Goal: Task Accomplishment & Management: Manage account settings

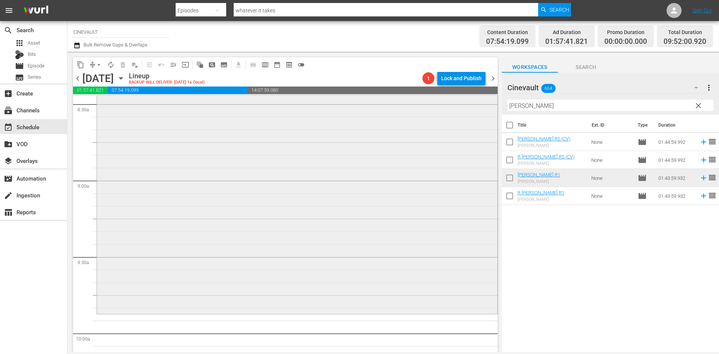
scroll to position [1328, 0]
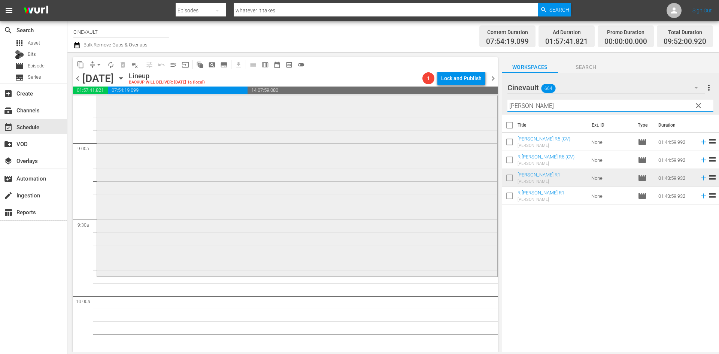
drag, startPoint x: 553, startPoint y: 110, endPoint x: 457, endPoint y: 111, distance: 96.3
click at [457, 111] on div "content_copy compress arrow_drop_down autorenew_outlined delete_forever_outline…" at bounding box center [393, 202] width 652 height 301
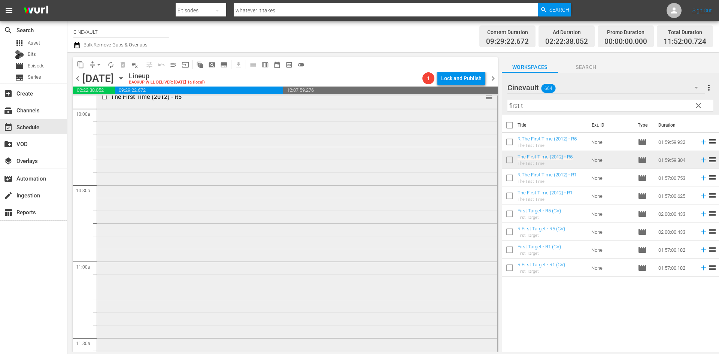
scroll to position [1591, 0]
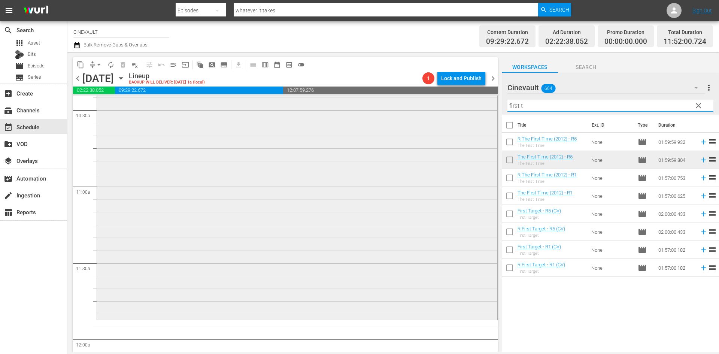
drag, startPoint x: 553, startPoint y: 101, endPoint x: 447, endPoint y: 105, distance: 106.1
click at [447, 105] on div "content_copy compress arrow_drop_down autorenew_outlined delete_forever_outline…" at bounding box center [393, 202] width 652 height 301
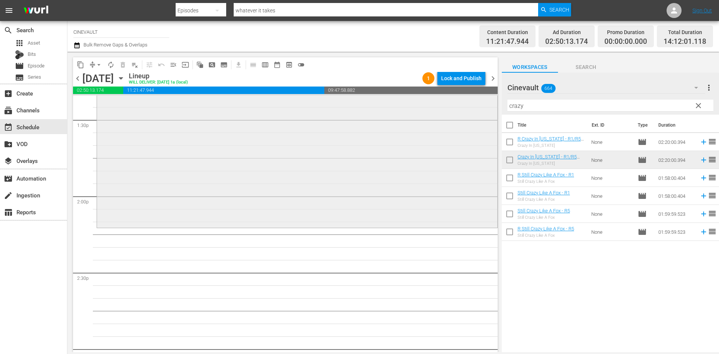
scroll to position [2040, 0]
drag, startPoint x: 600, startPoint y: 111, endPoint x: 42, endPoint y: 67, distance: 559.7
click at [67, 0] on div "search Search apps Asset Bits movie Episode subtitles Series add_box Create sub…" at bounding box center [393, 0] width 652 height 0
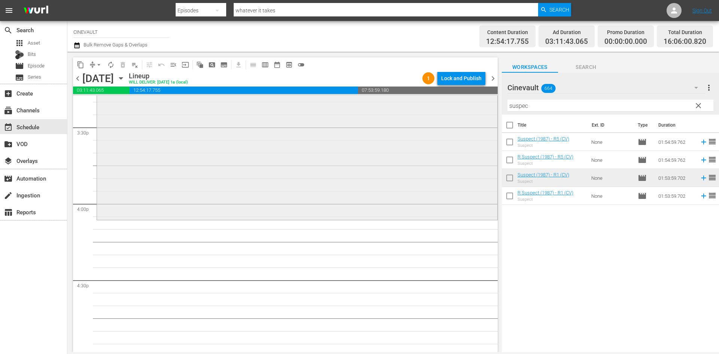
scroll to position [2340, 0]
drag, startPoint x: 534, startPoint y: 109, endPoint x: 455, endPoint y: 106, distance: 78.4
click at [455, 106] on div "content_copy compress arrow_drop_down autorenew_outlined delete_forever_outline…" at bounding box center [393, 202] width 652 height 301
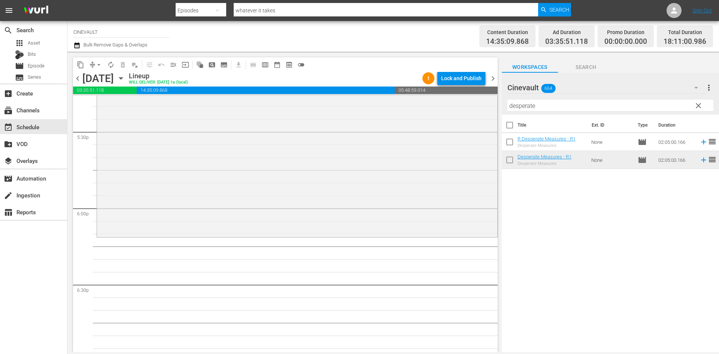
scroll to position [2640, 0]
drag, startPoint x: 571, startPoint y: 103, endPoint x: 513, endPoint y: 105, distance: 57.4
click at [513, 105] on input "desperate" at bounding box center [611, 106] width 206 height 12
click at [528, 105] on input "desperate" at bounding box center [611, 106] width 206 height 12
drag, startPoint x: 535, startPoint y: 104, endPoint x: 513, endPoint y: 99, distance: 23.1
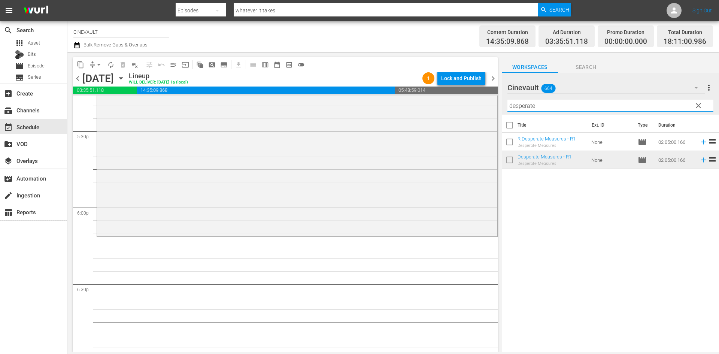
click at [513, 99] on div "Filter by Title desperate" at bounding box center [611, 106] width 206 height 18
type input "d"
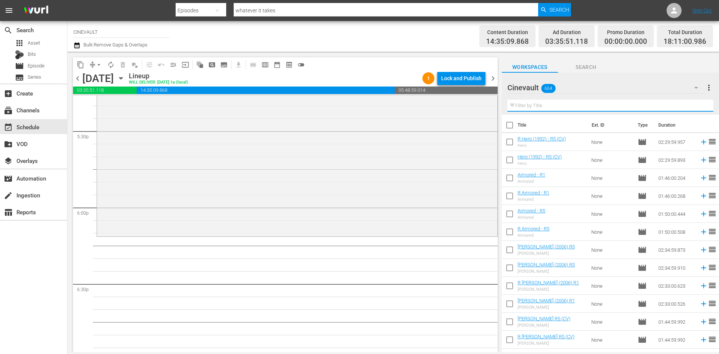
click at [529, 106] on input "text" at bounding box center [611, 106] width 206 height 12
click at [550, 110] on input "text" at bounding box center [611, 106] width 206 height 12
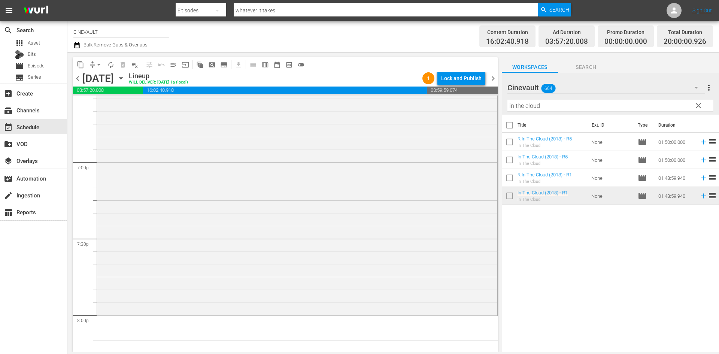
scroll to position [2865, 0]
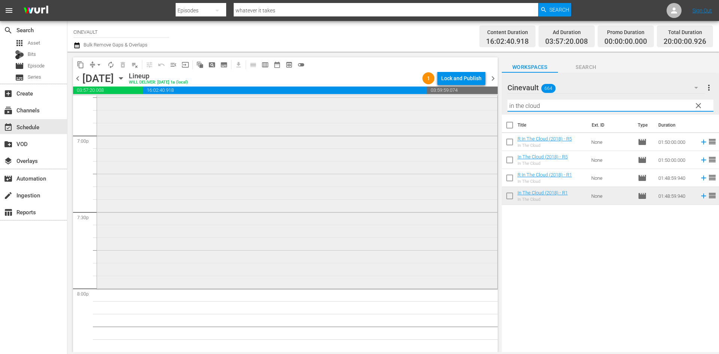
drag, startPoint x: 547, startPoint y: 102, endPoint x: 399, endPoint y: 95, distance: 148.2
click at [399, 95] on div "content_copy compress arrow_drop_down autorenew_outlined delete_forever_outline…" at bounding box center [393, 202] width 652 height 301
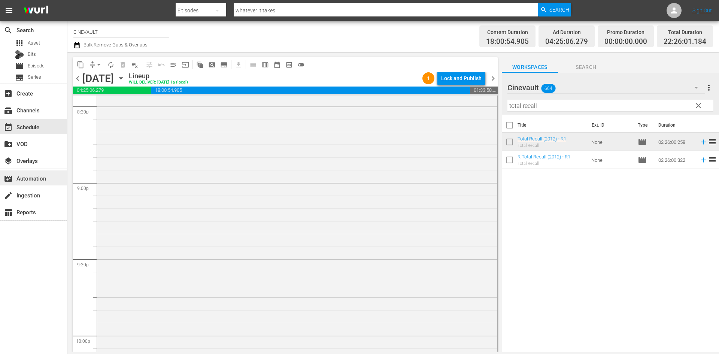
scroll to position [3127, 0]
drag, startPoint x: 551, startPoint y: 108, endPoint x: 474, endPoint y: 108, distance: 76.4
click at [474, 108] on div "content_copy compress arrow_drop_down autorenew_outlined delete_forever_outline…" at bounding box center [393, 202] width 652 height 301
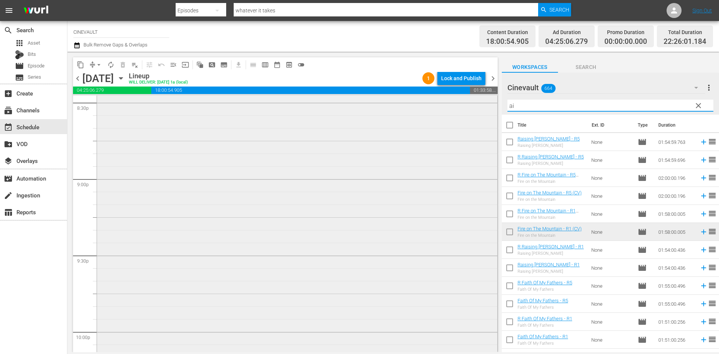
type input "a"
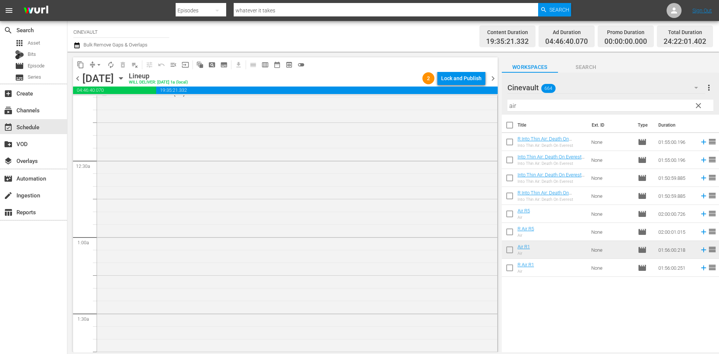
scroll to position [0, 0]
click at [476, 81] on div "Lock and Publish" at bounding box center [461, 78] width 40 height 13
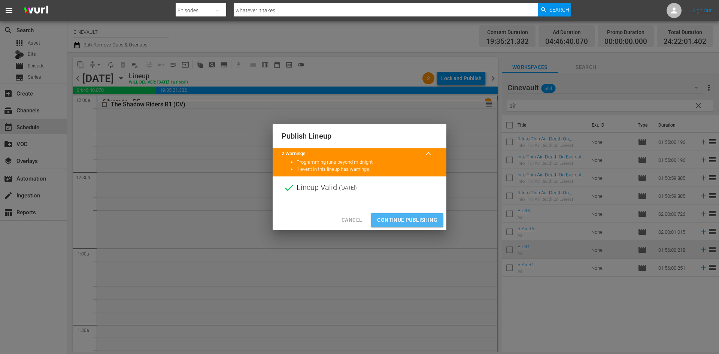
click at [416, 220] on span "Continue Publishing" at bounding box center [407, 219] width 60 height 9
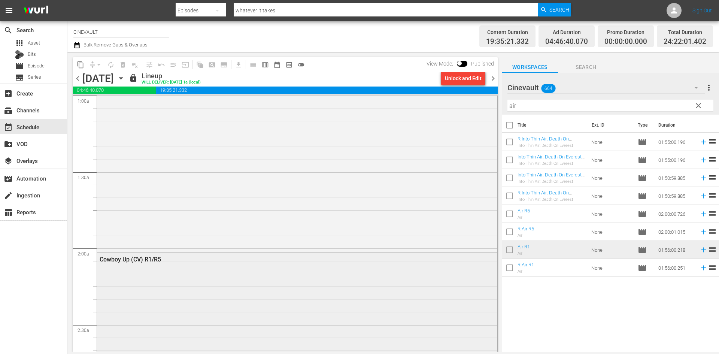
scroll to position [150, 0]
click at [492, 75] on span "chevron_right" at bounding box center [493, 78] width 9 height 9
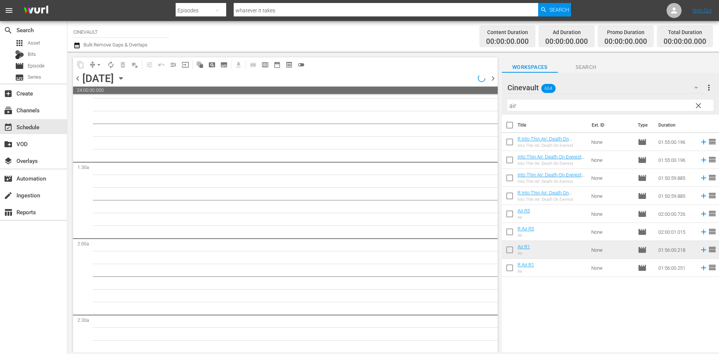
scroll to position [150, 0]
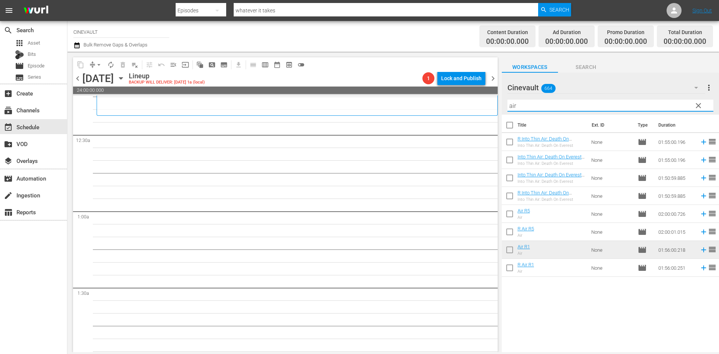
drag, startPoint x: 576, startPoint y: 102, endPoint x: 405, endPoint y: 94, distance: 171.4
click at [405, 94] on div "content_copy compress arrow_drop_down autorenew_outlined delete_forever_outline…" at bounding box center [393, 202] width 652 height 301
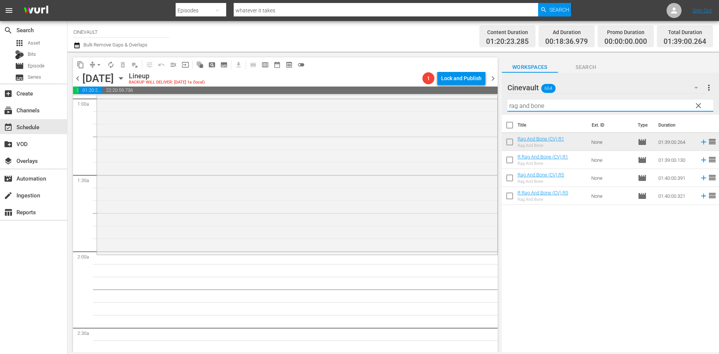
drag, startPoint x: 582, startPoint y: 105, endPoint x: 510, endPoint y: 105, distance: 72.3
click at [510, 105] on input "rag and bone" at bounding box center [611, 106] width 206 height 12
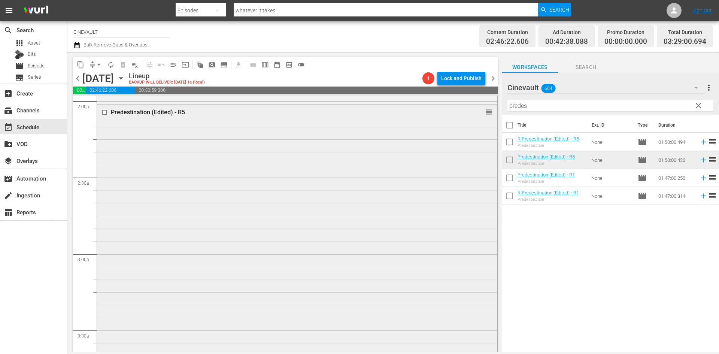
scroll to position [262, 0]
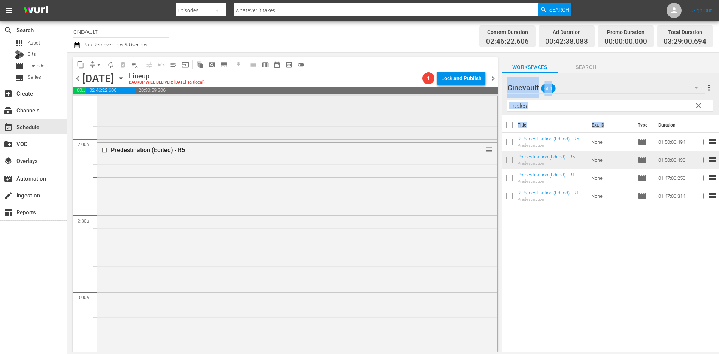
drag, startPoint x: 608, startPoint y: 115, endPoint x: 435, endPoint y: 110, distance: 172.8
click at [435, 110] on div "content_copy compress arrow_drop_down autorenew_outlined delete_forever_outline…" at bounding box center [393, 202] width 652 height 301
click at [583, 96] on div "Cinevault 664" at bounding box center [607, 87] width 198 height 21
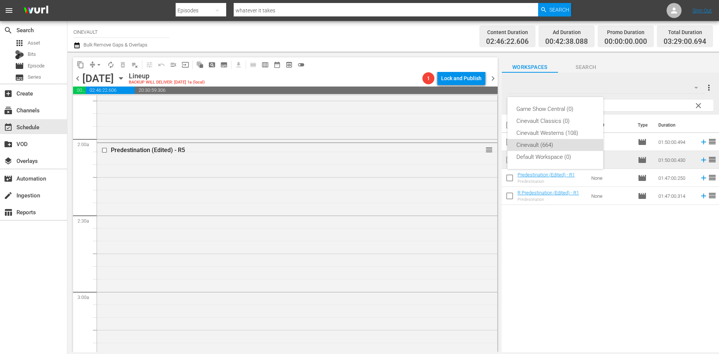
click at [630, 102] on div "Game Show Central (0) Cinevault Classics (0) Cinevault Westerns (108) Cinevault…" at bounding box center [359, 177] width 719 height 354
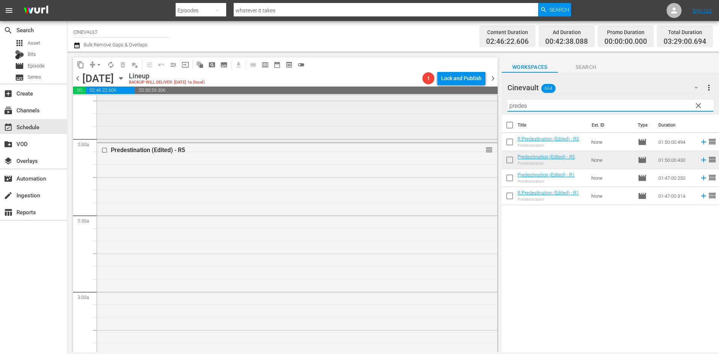
drag, startPoint x: 633, startPoint y: 105, endPoint x: 487, endPoint y: 100, distance: 146.2
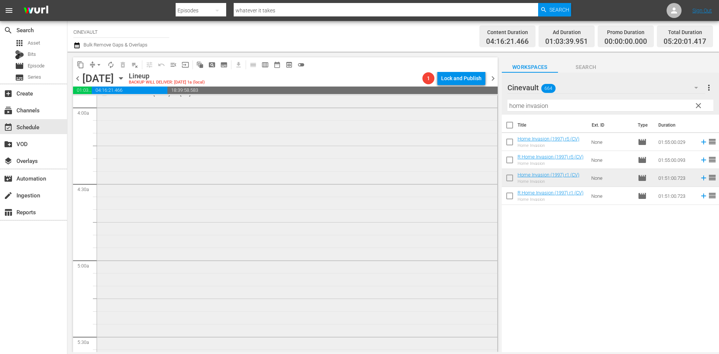
scroll to position [562, 0]
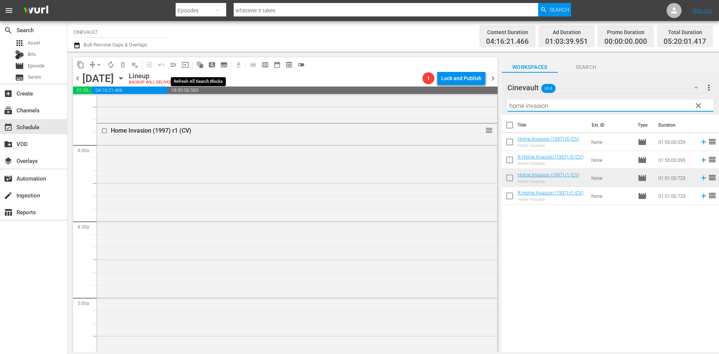
drag, startPoint x: 595, startPoint y: 108, endPoint x: 194, endPoint y: 69, distance: 402.9
click at [194, 69] on div "content_copy compress arrow_drop_down autorenew_outlined delete_forever_outline…" at bounding box center [393, 202] width 652 height 301
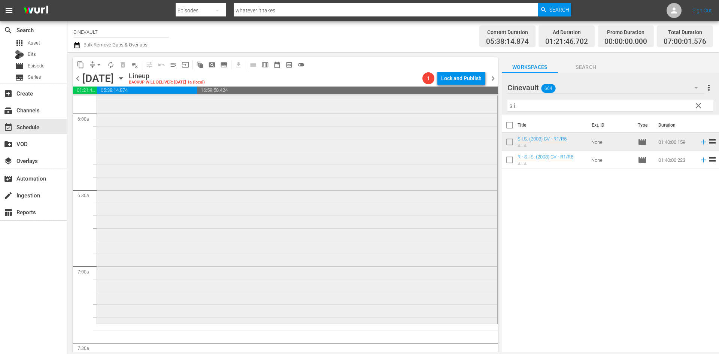
scroll to position [787, 0]
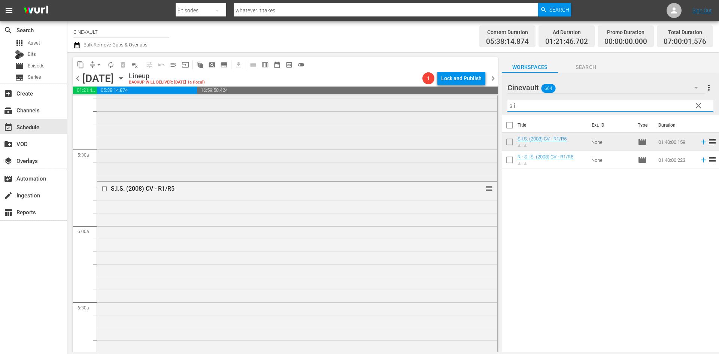
drag, startPoint x: 537, startPoint y: 105, endPoint x: 480, endPoint y: 107, distance: 57.0
click at [480, 107] on div "content_copy compress arrow_drop_down autorenew_outlined delete_forever_outline…" at bounding box center [393, 202] width 652 height 301
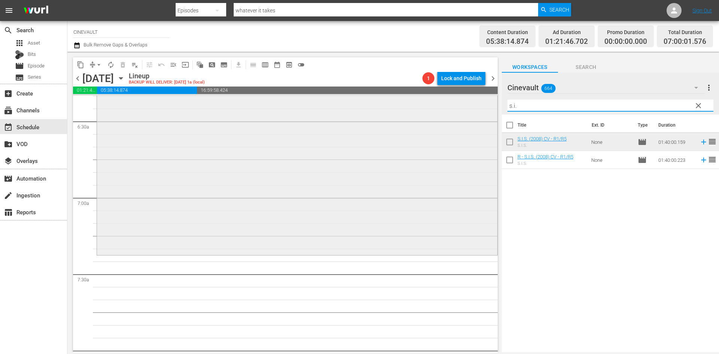
scroll to position [974, 0]
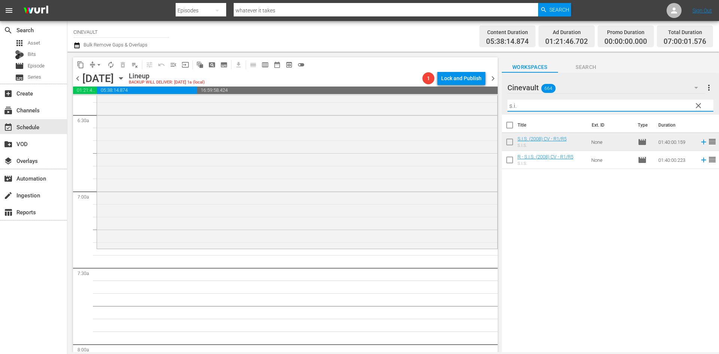
click at [519, 104] on input "s.i." at bounding box center [611, 106] width 206 height 12
drag, startPoint x: 525, startPoint y: 99, endPoint x: 511, endPoint y: 103, distance: 14.8
click at [485, 100] on div "content_copy compress arrow_drop_down autorenew_outlined delete_forever_outline…" at bounding box center [393, 202] width 652 height 301
drag, startPoint x: 522, startPoint y: 103, endPoint x: 504, endPoint y: 102, distance: 18.4
click at [504, 102] on div "Cinevault 664 Cinevault more_vert clear Filter by Title s.i." at bounding box center [610, 94] width 217 height 42
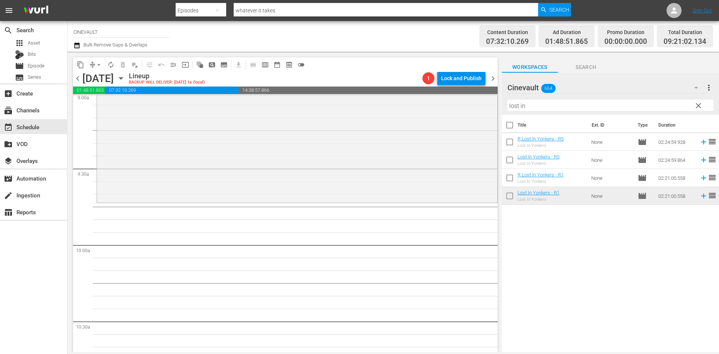
scroll to position [1386, 0]
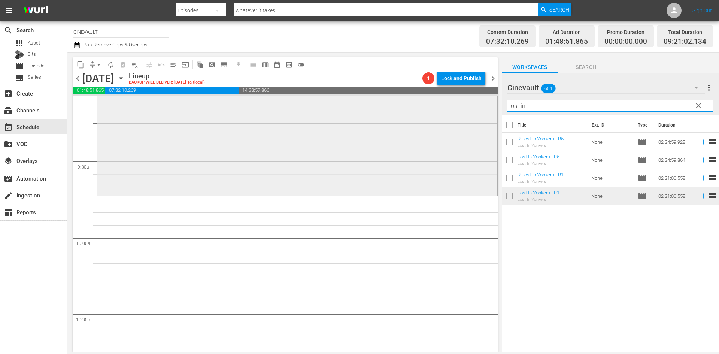
drag, startPoint x: 547, startPoint y: 103, endPoint x: 465, endPoint y: 110, distance: 82.4
click at [465, 110] on div "content_copy compress arrow_drop_down autorenew_outlined delete_forever_outline…" at bounding box center [393, 202] width 652 height 301
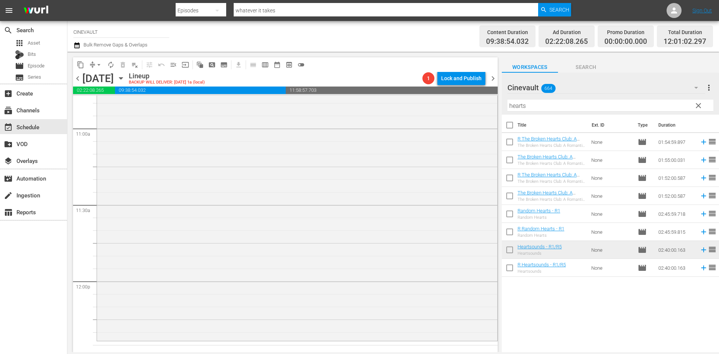
scroll to position [1761, 0]
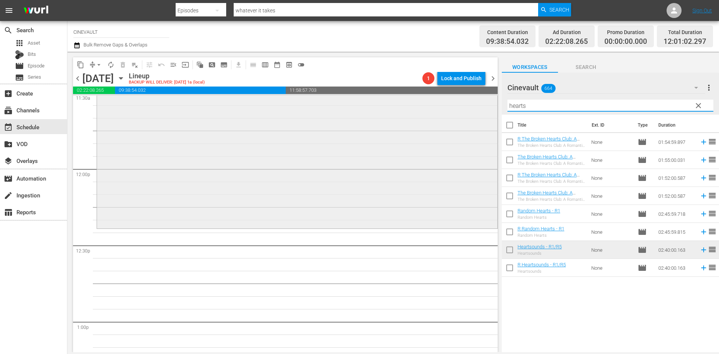
drag, startPoint x: 568, startPoint y: 107, endPoint x: 327, endPoint y: 115, distance: 241.4
click at [327, 115] on div "content_copy compress arrow_drop_down autorenew_outlined delete_forever_outline…" at bounding box center [393, 202] width 652 height 301
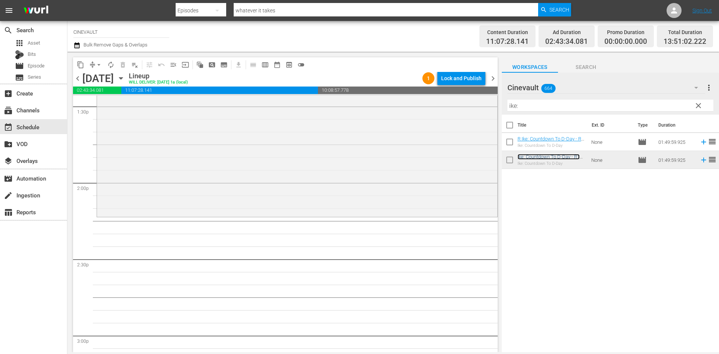
scroll to position [2098, 0]
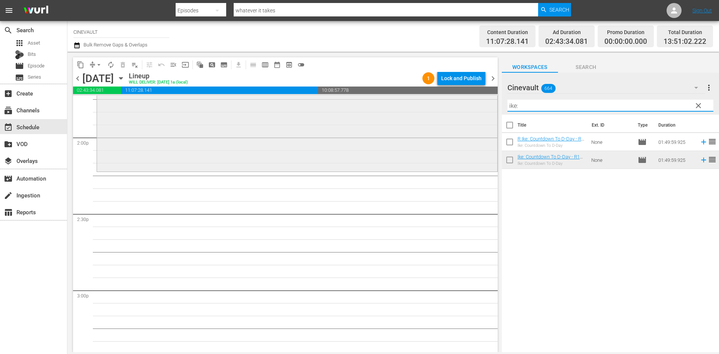
drag, startPoint x: 543, startPoint y: 100, endPoint x: 324, endPoint y: 116, distance: 219.8
click at [324, 116] on div "content_copy compress arrow_drop_down autorenew_outlined delete_forever_outline…" at bounding box center [393, 202] width 652 height 301
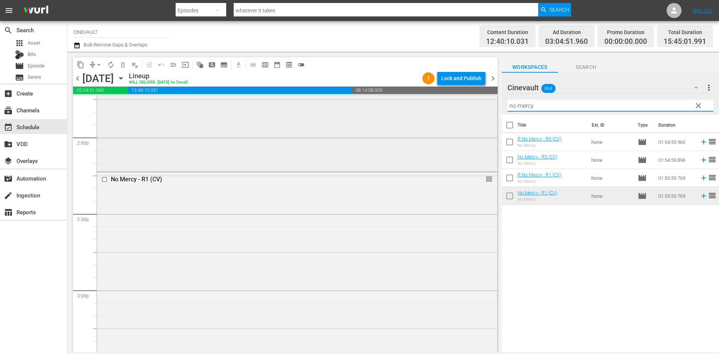
drag, startPoint x: 618, startPoint y: 101, endPoint x: 432, endPoint y: 123, distance: 187.1
click at [432, 123] on div "content_copy compress arrow_drop_down autorenew_outlined delete_forever_outline…" at bounding box center [393, 202] width 652 height 301
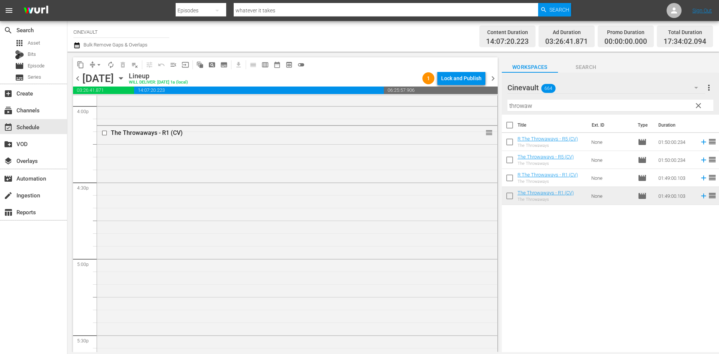
scroll to position [2473, 0]
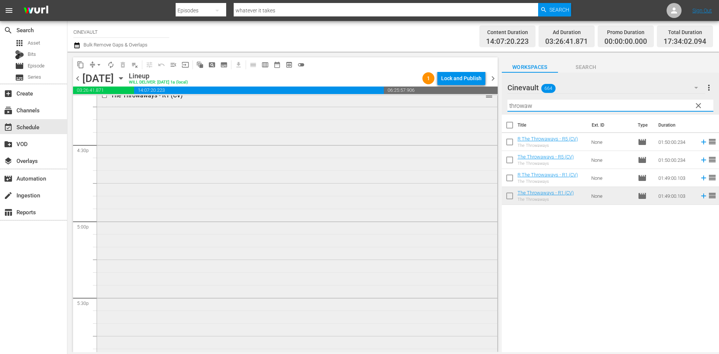
drag, startPoint x: 559, startPoint y: 110, endPoint x: 460, endPoint y: 115, distance: 99.1
click at [460, 115] on div "content_copy compress arrow_drop_down autorenew_outlined delete_forever_outline…" at bounding box center [393, 202] width 652 height 301
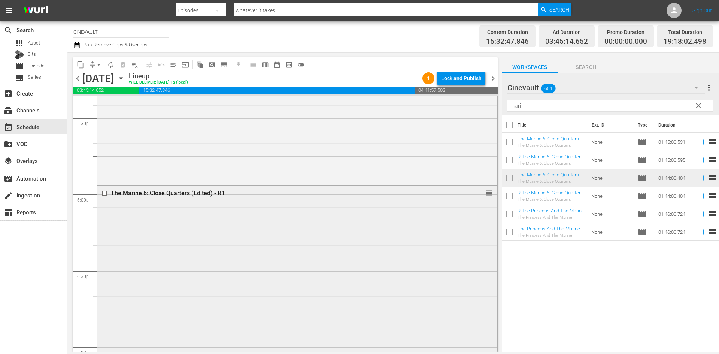
scroll to position [2660, 0]
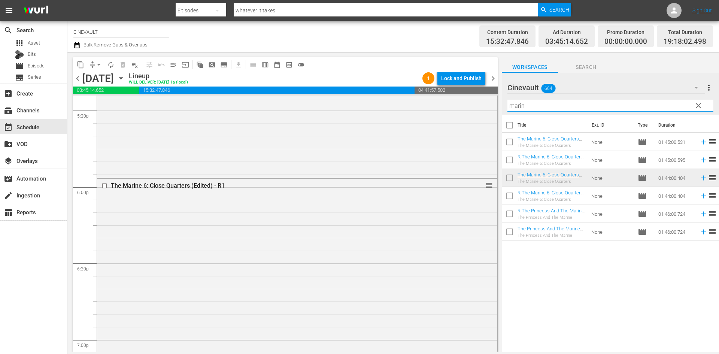
drag, startPoint x: 600, startPoint y: 102, endPoint x: 395, endPoint y: 82, distance: 206.2
click at [395, 82] on div "content_copy compress arrow_drop_down autorenew_outlined delete_forever_outline…" at bounding box center [393, 202] width 652 height 301
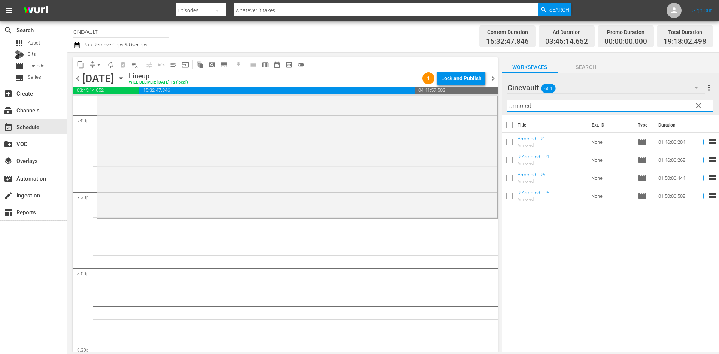
scroll to position [2885, 0]
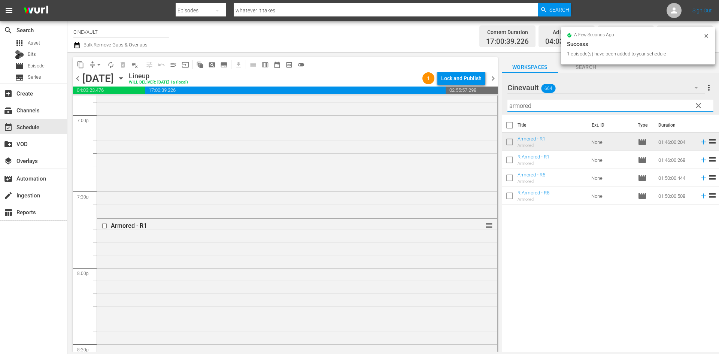
drag, startPoint x: 553, startPoint y: 111, endPoint x: 259, endPoint y: 79, distance: 295.5
click at [259, 79] on div "content_copy compress arrow_drop_down autorenew_outlined delete_forever_outline…" at bounding box center [393, 202] width 652 height 301
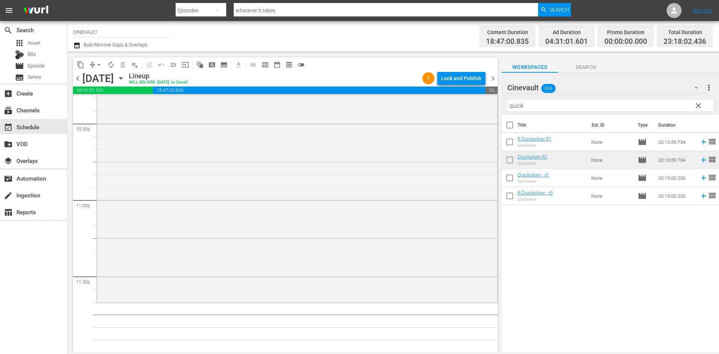
scroll to position [3412, 0]
drag, startPoint x: 530, startPoint y: 109, endPoint x: 486, endPoint y: 109, distance: 44.6
click at [486, 109] on div "content_copy compress arrow_drop_down autorenew_outlined delete_forever_outline…" at bounding box center [393, 202] width 652 height 301
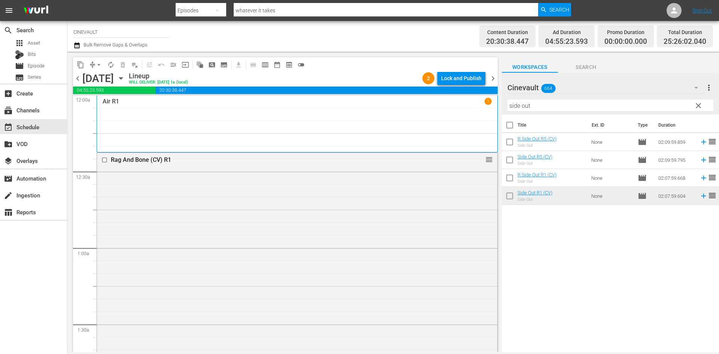
scroll to position [0, 0]
click at [449, 74] on div "Lock and Publish" at bounding box center [461, 78] width 40 height 13
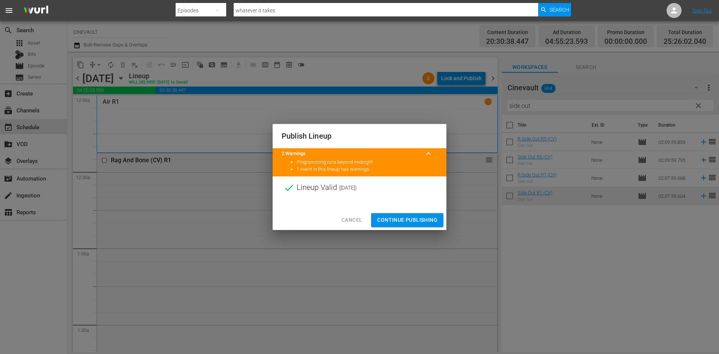
click at [416, 206] on div at bounding box center [360, 204] width 174 height 11
click at [411, 220] on span "Continue Publishing" at bounding box center [407, 219] width 60 height 9
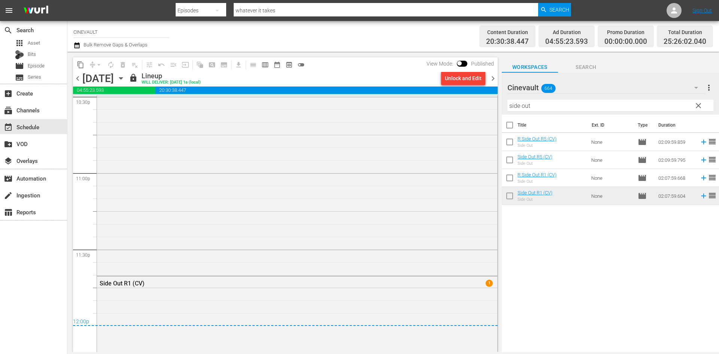
scroll to position [3485, 0]
click at [491, 79] on span "chevron_right" at bounding box center [493, 78] width 9 height 9
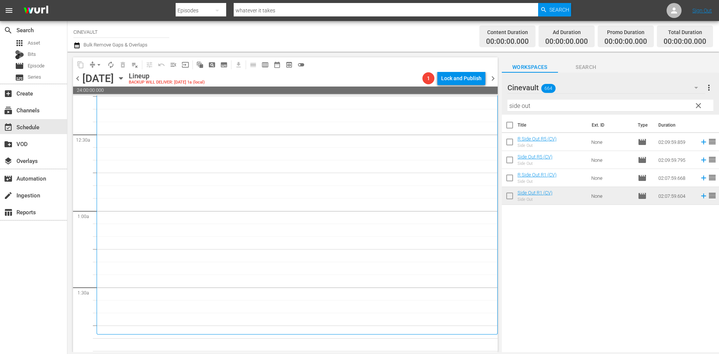
scroll to position [75, 0]
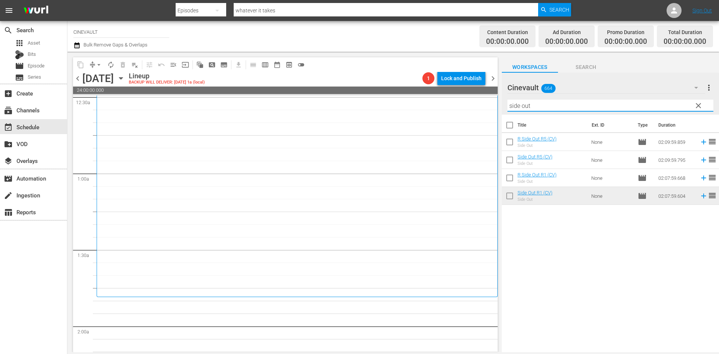
drag, startPoint x: 628, startPoint y: 101, endPoint x: 353, endPoint y: 98, distance: 275.4
click at [353, 98] on div "content_copy compress arrow_drop_down autorenew_outlined delete_forever_outline…" at bounding box center [393, 202] width 652 height 301
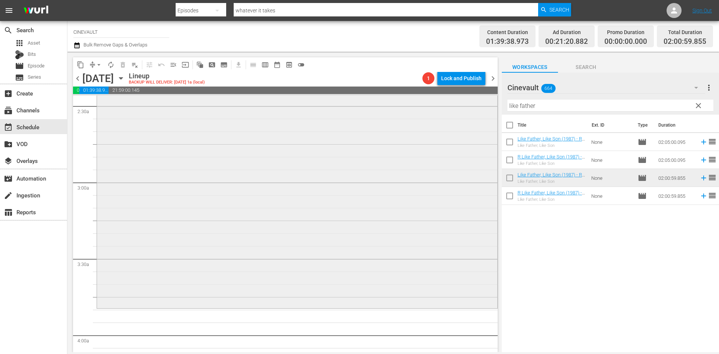
scroll to position [375, 0]
drag, startPoint x: 577, startPoint y: 107, endPoint x: 493, endPoint y: 104, distance: 83.6
click at [493, 104] on div "content_copy compress arrow_drop_down autorenew_outlined delete_forever_outline…" at bounding box center [393, 202] width 652 height 301
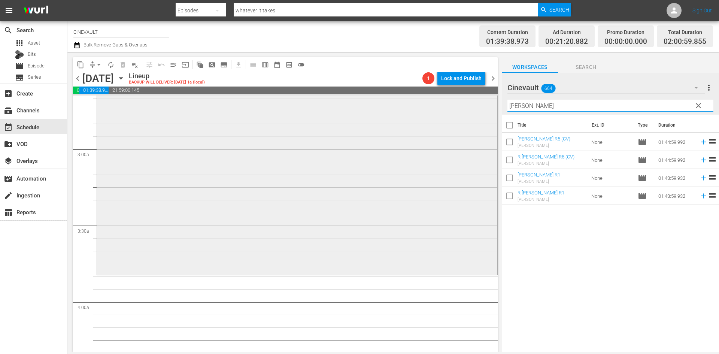
scroll to position [450, 0]
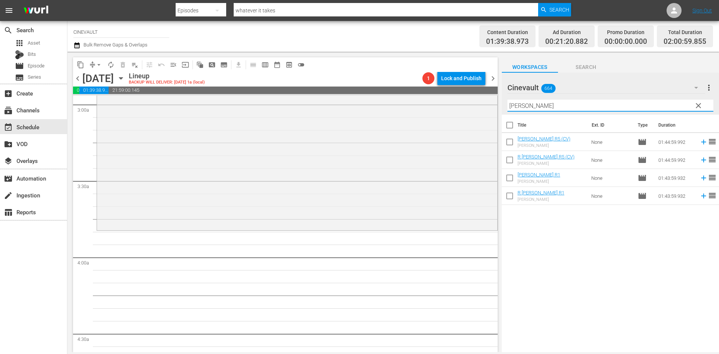
type input "nadine"
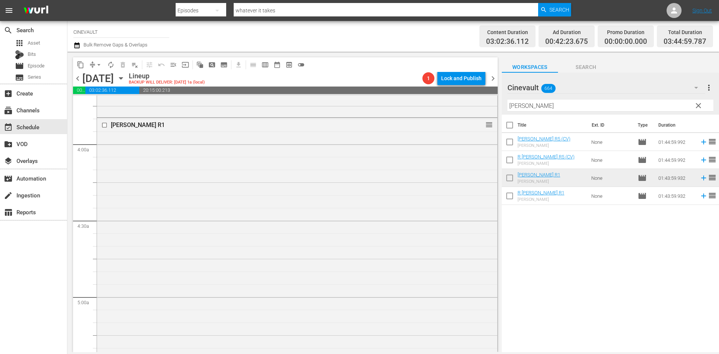
scroll to position [520, 0]
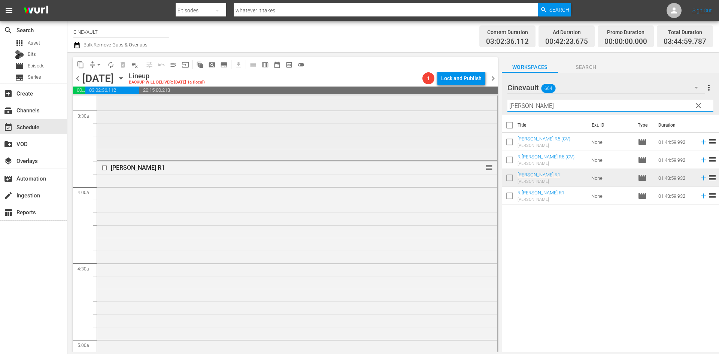
drag, startPoint x: 568, startPoint y: 108, endPoint x: 421, endPoint y: 105, distance: 147.3
click at [421, 105] on div "content_copy compress arrow_drop_down autorenew_outlined delete_forever_outline…" at bounding box center [393, 202] width 652 height 301
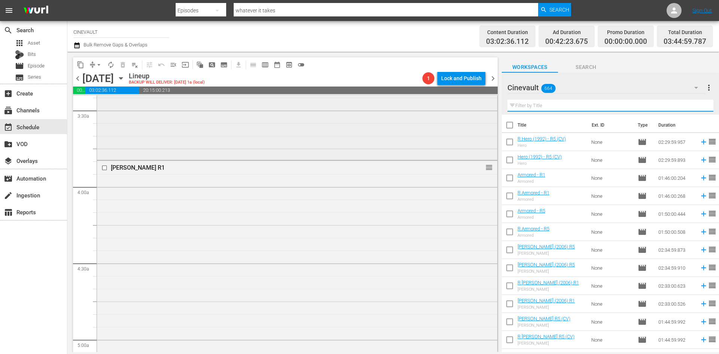
type input "f"
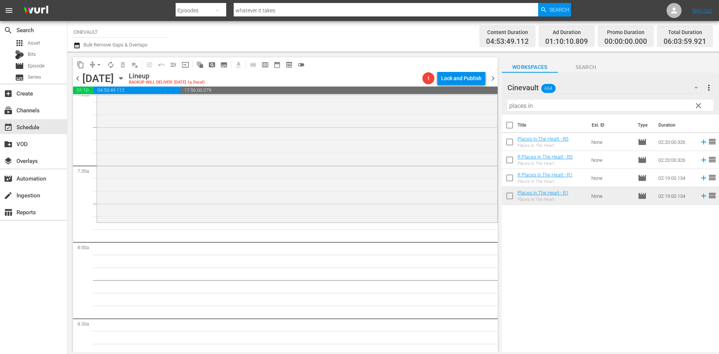
scroll to position [1082, 0]
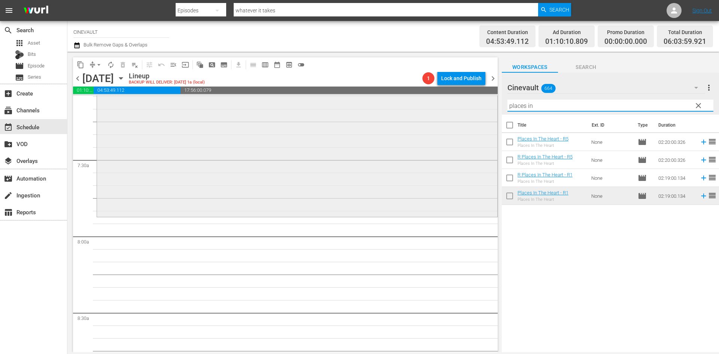
drag, startPoint x: 553, startPoint y: 110, endPoint x: 319, endPoint y: 110, distance: 234.6
click at [319, 110] on div "content_copy compress arrow_drop_down autorenew_outlined delete_forever_outline…" at bounding box center [393, 202] width 652 height 301
click at [661, 101] on input "places in" at bounding box center [611, 106] width 206 height 12
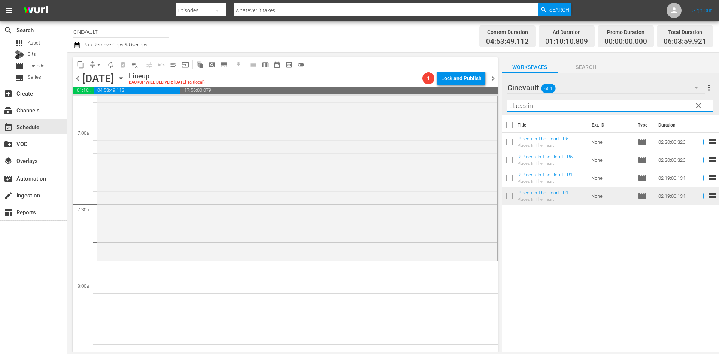
scroll to position [1045, 0]
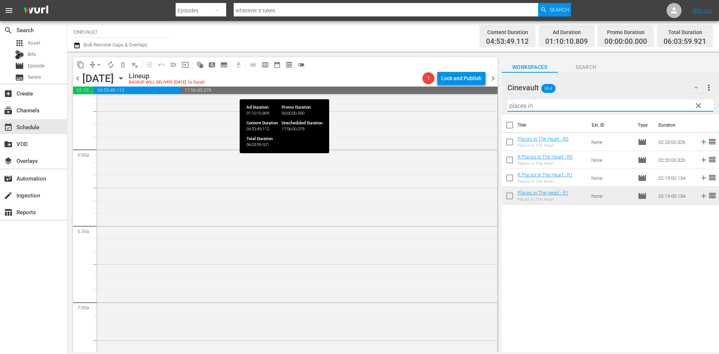
drag, startPoint x: 550, startPoint y: 102, endPoint x: 328, endPoint y: 87, distance: 222.3
click at [328, 87] on div "content_copy compress arrow_drop_down autorenew_outlined delete_forever_outline…" at bounding box center [393, 202] width 652 height 301
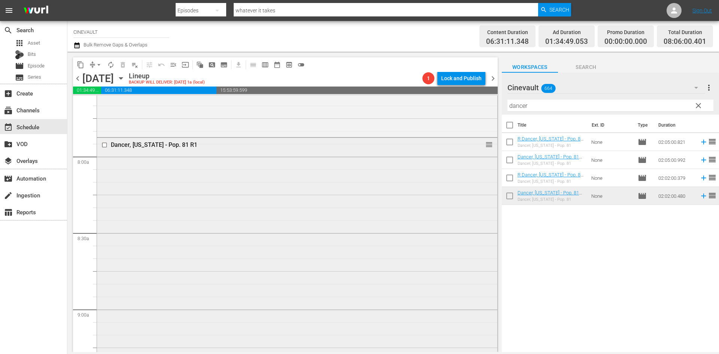
scroll to position [1162, 0]
drag, startPoint x: 556, startPoint y: 102, endPoint x: 458, endPoint y: 108, distance: 98.7
click at [458, 108] on div "content_copy compress arrow_drop_down autorenew_outlined delete_forever_outline…" at bounding box center [393, 202] width 652 height 301
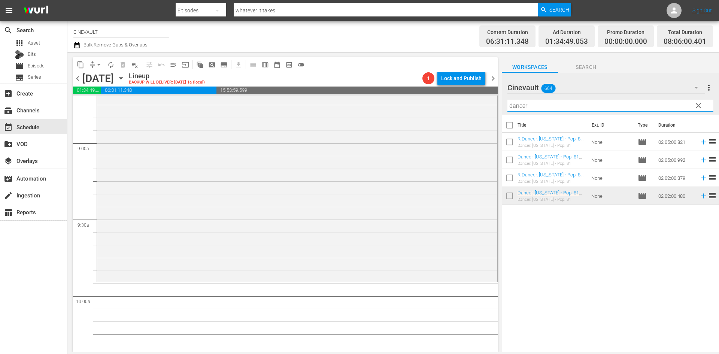
scroll to position [1424, 0]
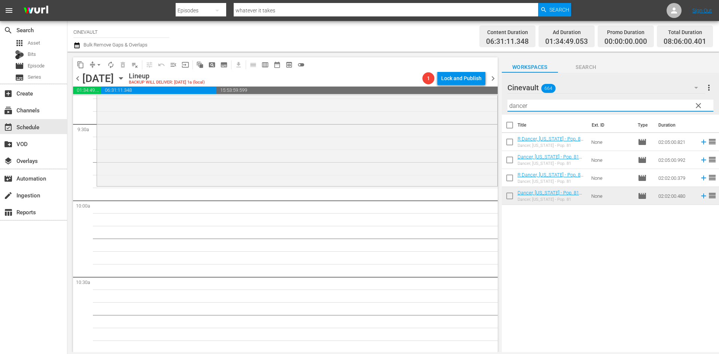
click at [589, 108] on input "dancer" at bounding box center [611, 106] width 206 height 12
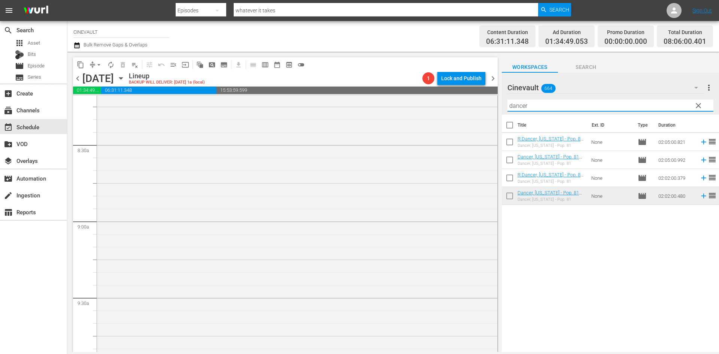
drag, startPoint x: 589, startPoint y: 108, endPoint x: 317, endPoint y: 90, distance: 272.6
click at [317, 90] on div "content_copy compress arrow_drop_down autorenew_outlined delete_forever_outline…" at bounding box center [393, 202] width 652 height 301
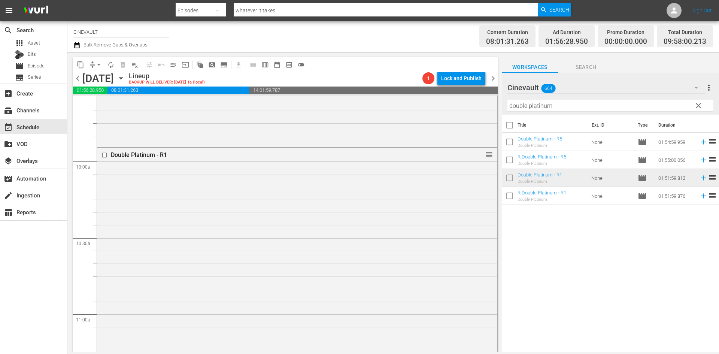
scroll to position [1500, 0]
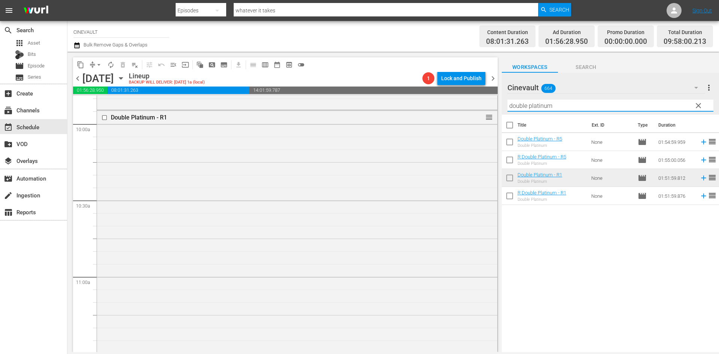
drag, startPoint x: 597, startPoint y: 106, endPoint x: 495, endPoint y: 94, distance: 103.3
click at [495, 94] on div "content_copy compress arrow_drop_down autorenew_outlined delete_forever_outline…" at bounding box center [393, 202] width 652 height 301
click at [618, 108] on input "double platinum" at bounding box center [611, 106] width 206 height 12
drag, startPoint x: 618, startPoint y: 108, endPoint x: 405, endPoint y: 65, distance: 216.7
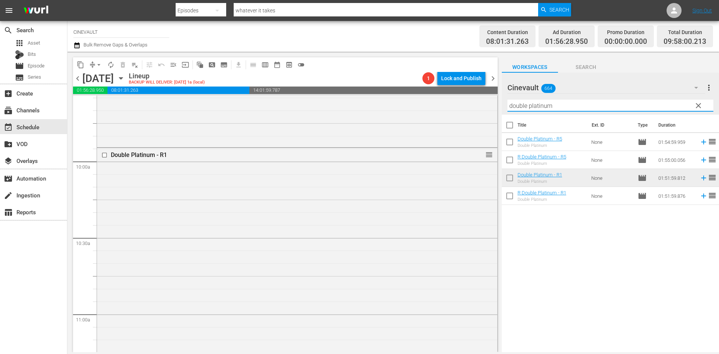
click at [405, 65] on div "content_copy compress arrow_drop_down autorenew_outlined delete_forever_outline…" at bounding box center [393, 202] width 652 height 301
click at [547, 102] on input "double platinum" at bounding box center [611, 106] width 206 height 12
drag, startPoint x: 570, startPoint y: 106, endPoint x: 481, endPoint y: 102, distance: 88.5
click at [481, 102] on div "content_copy compress arrow_drop_down autorenew_outlined delete_forever_outline…" at bounding box center [393, 202] width 652 height 301
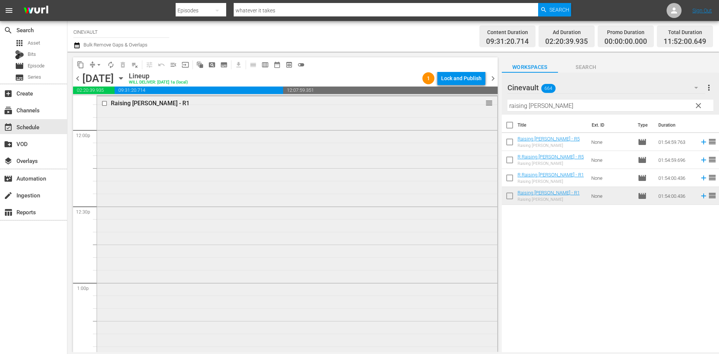
scroll to position [1913, 0]
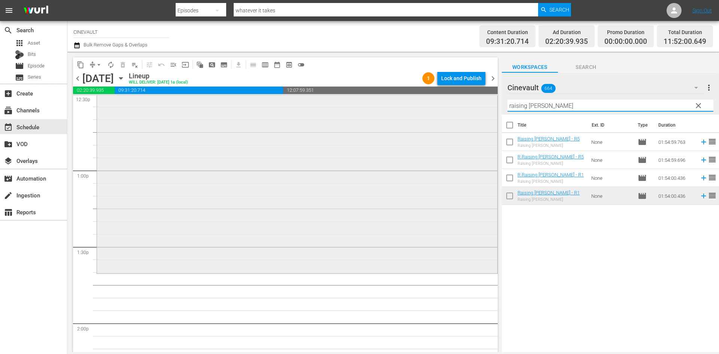
drag, startPoint x: 561, startPoint y: 106, endPoint x: 304, endPoint y: 95, distance: 258.0
click at [304, 95] on div "content_copy compress arrow_drop_down autorenew_outlined delete_forever_outline…" at bounding box center [393, 202] width 652 height 301
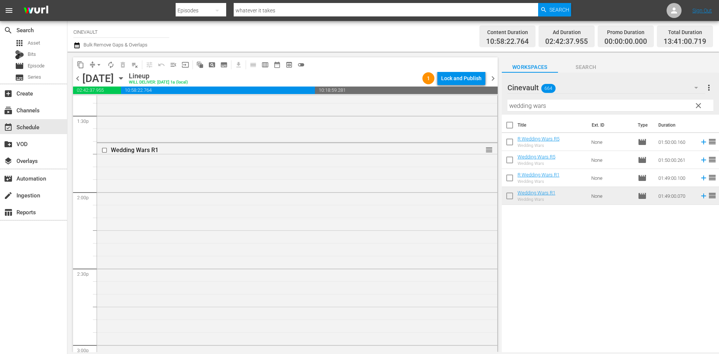
scroll to position [2025, 0]
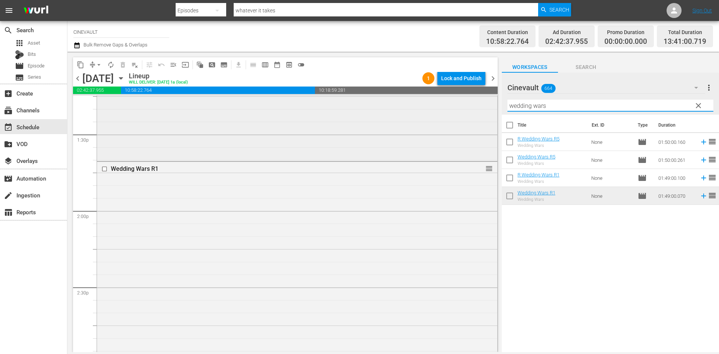
drag, startPoint x: 599, startPoint y: 106, endPoint x: 480, endPoint y: 102, distance: 119.6
click at [480, 102] on div "content_copy compress arrow_drop_down autorenew_outlined delete_forever_outline…" at bounding box center [393, 202] width 652 height 301
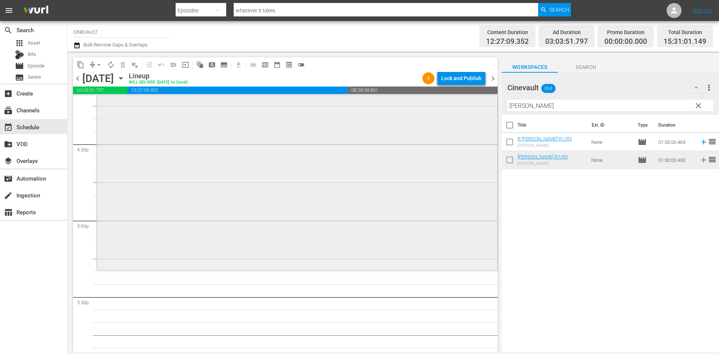
scroll to position [2475, 0]
drag, startPoint x: 588, startPoint y: 103, endPoint x: 445, endPoint y: 109, distance: 142.5
click at [445, 109] on div "content_copy compress arrow_drop_down autorenew_outlined delete_forever_outline…" at bounding box center [393, 202] width 652 height 301
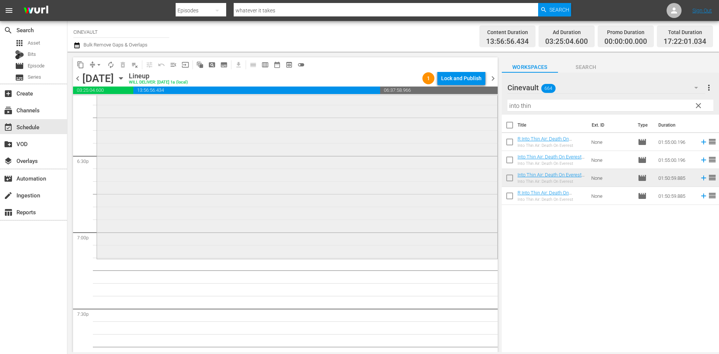
scroll to position [2774, 0]
drag, startPoint x: 583, startPoint y: 107, endPoint x: 395, endPoint y: 113, distance: 188.2
click at [395, 113] on div "content_copy compress arrow_drop_down autorenew_outlined delete_forever_outline…" at bounding box center [393, 202] width 652 height 301
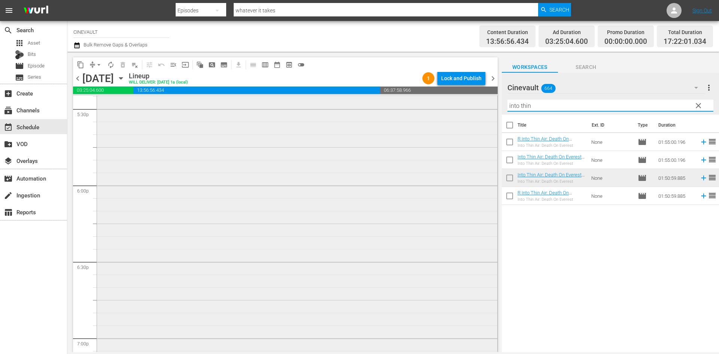
scroll to position [2550, 0]
click at [588, 105] on input "into thin" at bounding box center [611, 106] width 206 height 12
drag, startPoint x: 567, startPoint y: 108, endPoint x: 443, endPoint y: 115, distance: 124.3
click at [443, 116] on div "content_copy compress arrow_drop_down autorenew_outlined delete_forever_outline…" at bounding box center [393, 202] width 652 height 301
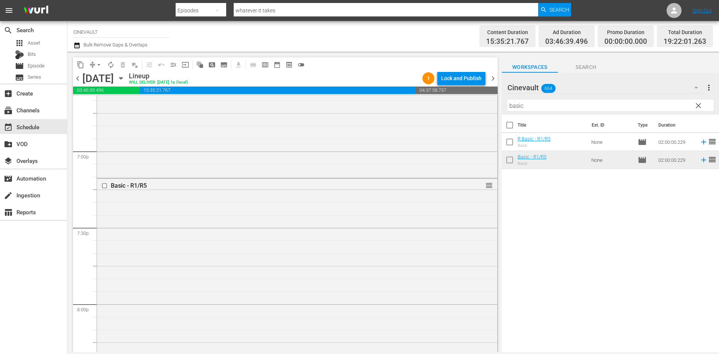
scroll to position [2849, 0]
drag, startPoint x: 548, startPoint y: 108, endPoint x: 448, endPoint y: 114, distance: 100.3
click at [448, 114] on div "content_copy compress arrow_drop_down autorenew_outlined delete_forever_outline…" at bounding box center [393, 202] width 652 height 301
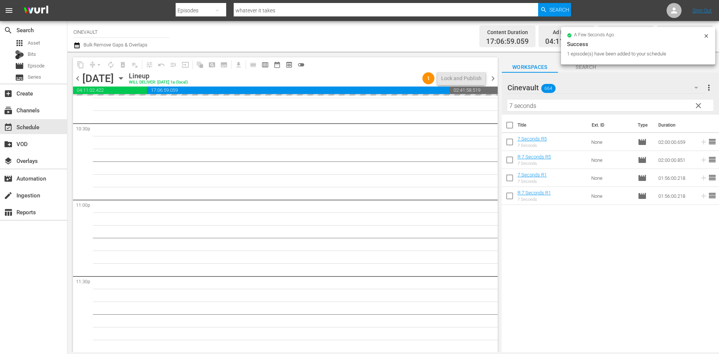
scroll to position [3412, 0]
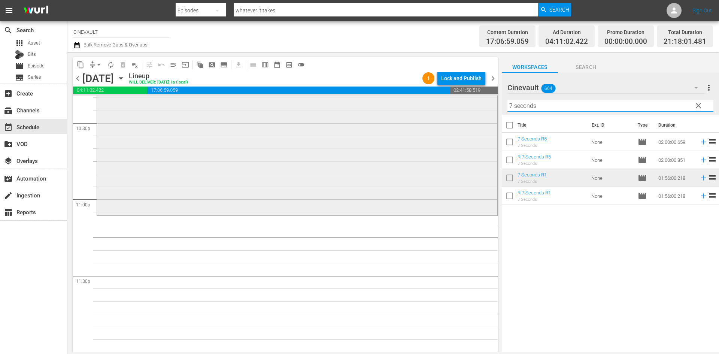
drag, startPoint x: 458, startPoint y: 101, endPoint x: 425, endPoint y: 99, distance: 33.1
click at [425, 99] on div "content_copy compress arrow_drop_down autorenew_outlined delete_forever_outline…" at bounding box center [393, 202] width 652 height 301
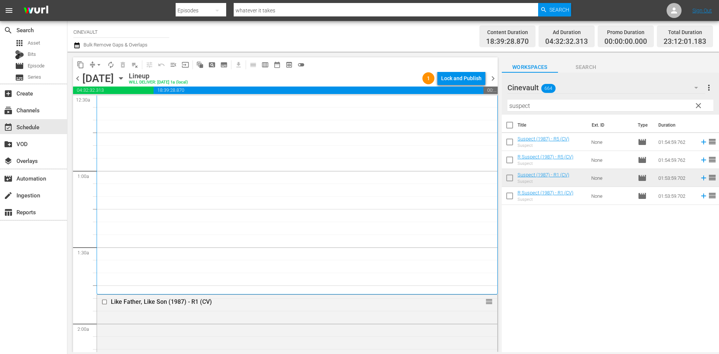
scroll to position [0, 0]
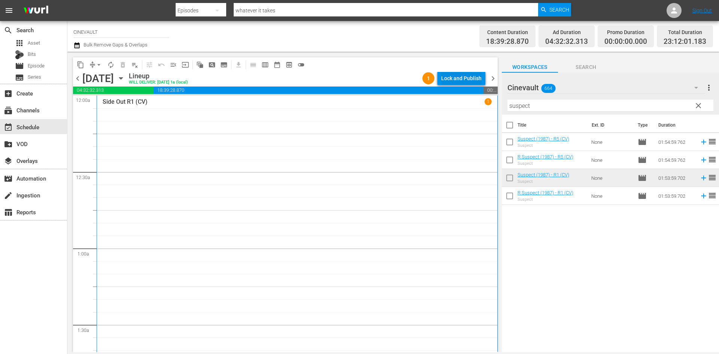
click at [462, 79] on div "Lock and Publish" at bounding box center [461, 78] width 40 height 13
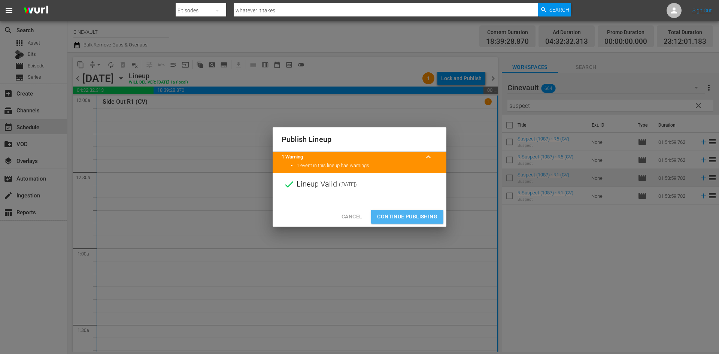
click at [431, 216] on span "Continue Publishing" at bounding box center [407, 216] width 60 height 9
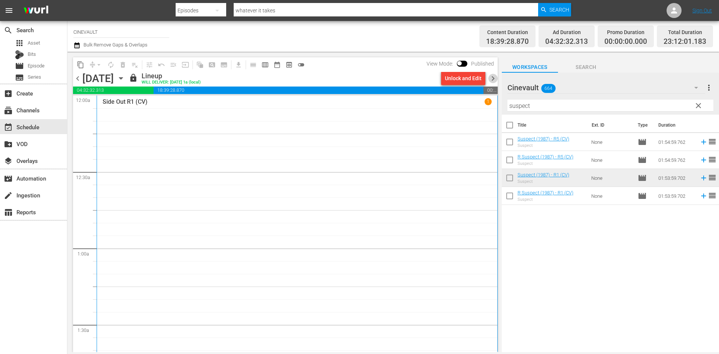
click at [493, 75] on span "chevron_right" at bounding box center [493, 78] width 9 height 9
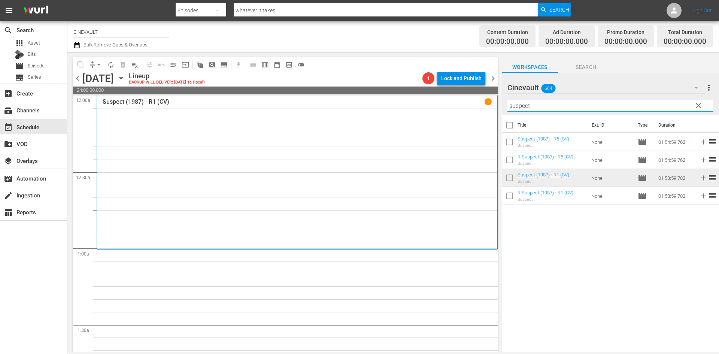
drag, startPoint x: 607, startPoint y: 103, endPoint x: 510, endPoint y: 103, distance: 97.1
click at [510, 103] on input "suspect" at bounding box center [611, 106] width 206 height 12
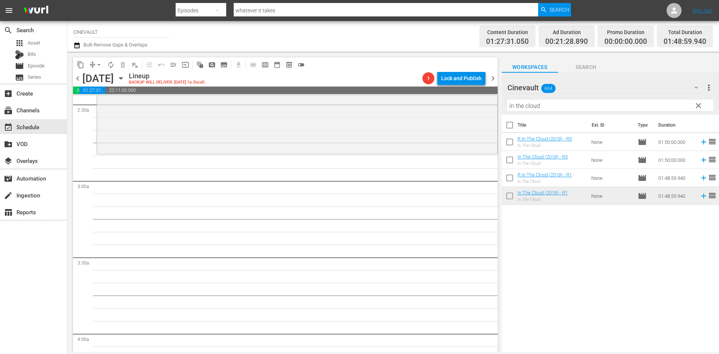
scroll to position [337, 0]
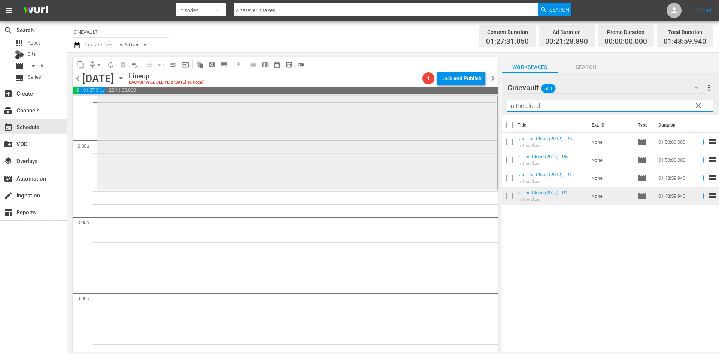
drag, startPoint x: 550, startPoint y: 104, endPoint x: 485, endPoint y: 102, distance: 65.2
click at [485, 102] on div "content_copy compress arrow_drop_down autorenew_outlined delete_forever_outline…" at bounding box center [393, 202] width 652 height 301
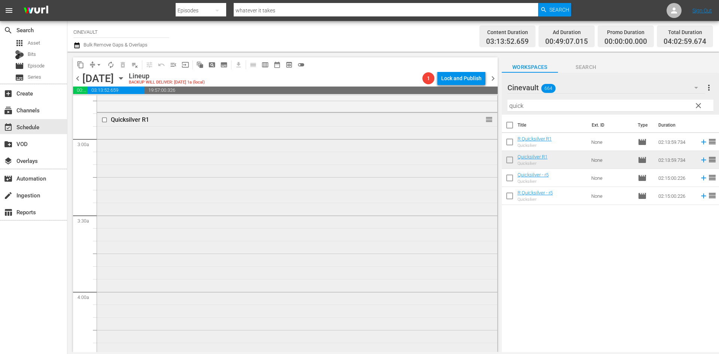
scroll to position [412, 0]
drag, startPoint x: 571, startPoint y: 110, endPoint x: 466, endPoint y: 95, distance: 106.0
click at [466, 95] on div "content_copy compress arrow_drop_down autorenew_outlined delete_forever_outline…" at bounding box center [393, 202] width 652 height 301
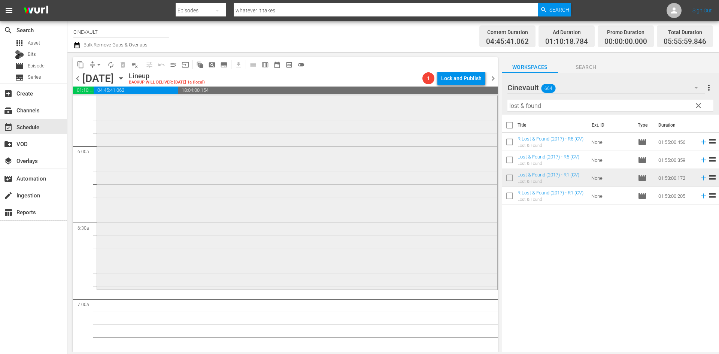
scroll to position [899, 0]
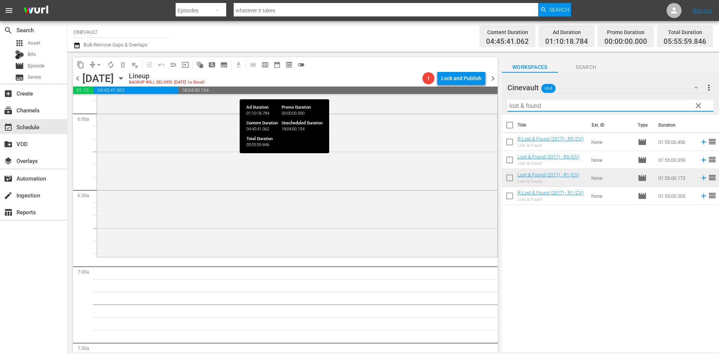
drag, startPoint x: 576, startPoint y: 105, endPoint x: 424, endPoint y: 90, distance: 152.5
click at [424, 90] on div "content_copy compress arrow_drop_down autorenew_outlined delete_forever_outline…" at bounding box center [393, 202] width 652 height 301
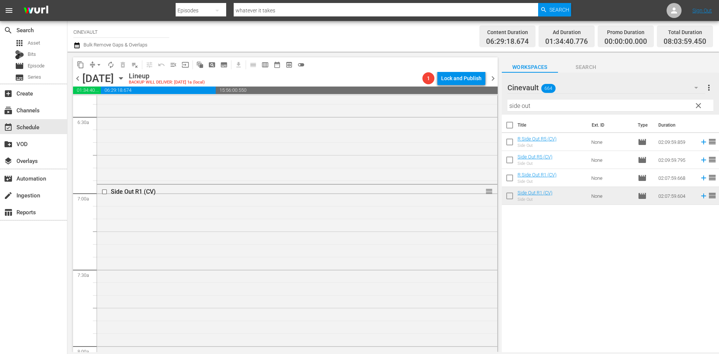
scroll to position [974, 0]
drag, startPoint x: 566, startPoint y: 100, endPoint x: 473, endPoint y: 110, distance: 93.8
click at [473, 110] on div "content_copy compress arrow_drop_down autorenew_outlined delete_forever_outline…" at bounding box center [393, 202] width 652 height 301
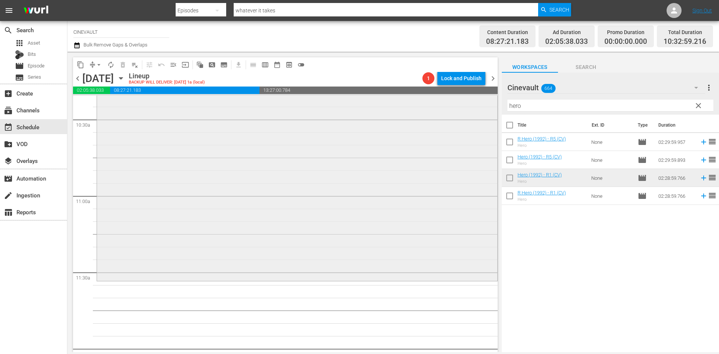
scroll to position [1649, 0]
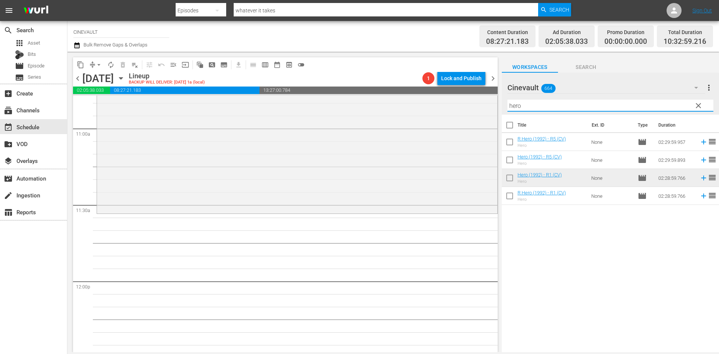
drag, startPoint x: 537, startPoint y: 105, endPoint x: 506, endPoint y: 105, distance: 31.1
click at [506, 105] on div "Cinevault 664 Cinevault more_vert clear Filter by Title hero" at bounding box center [610, 94] width 217 height 42
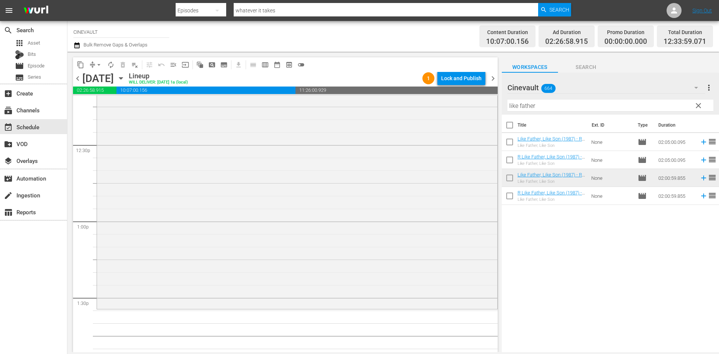
scroll to position [1874, 0]
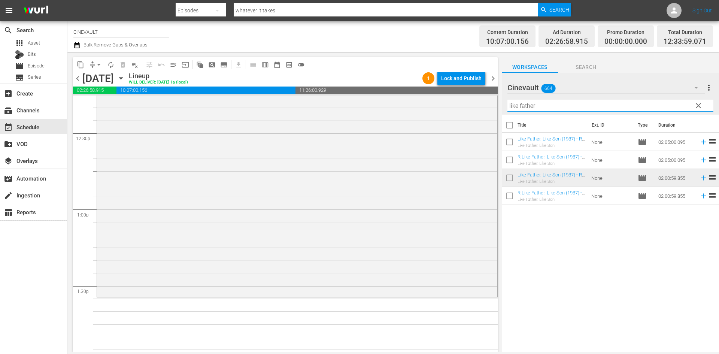
drag, startPoint x: 556, startPoint y: 107, endPoint x: 392, endPoint y: 73, distance: 167.6
click at [417, 97] on div "content_copy compress arrow_drop_down autorenew_outlined delete_forever_outline…" at bounding box center [393, 202] width 652 height 301
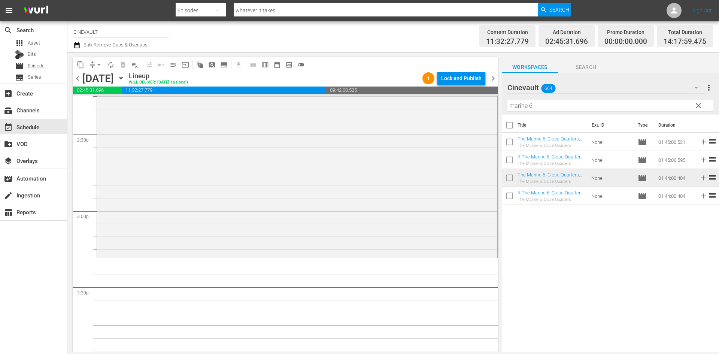
scroll to position [2211, 0]
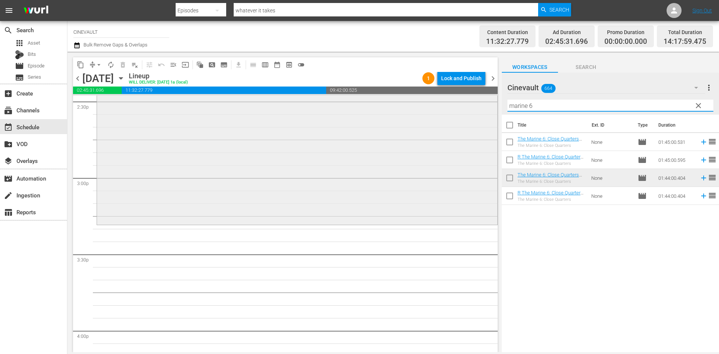
drag, startPoint x: 580, startPoint y: 101, endPoint x: 378, endPoint y: 98, distance: 202.0
click at [378, 98] on div "content_copy compress arrow_drop_down autorenew_outlined delete_forever_outline…" at bounding box center [393, 202] width 652 height 301
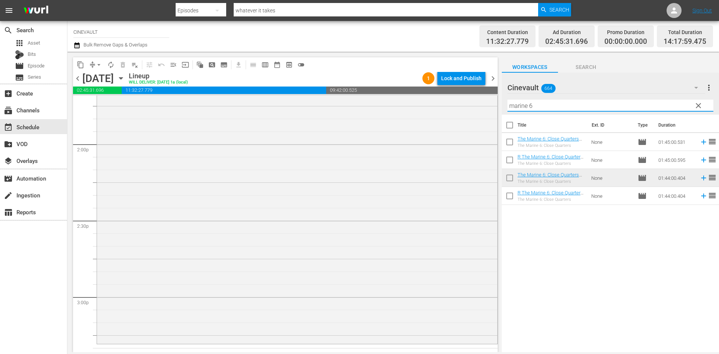
scroll to position [2098, 0]
click at [571, 101] on input "marine 6" at bounding box center [611, 106] width 206 height 12
drag, startPoint x: 571, startPoint y: 101, endPoint x: 492, endPoint y: 84, distance: 80.6
click at [492, 84] on div "content_copy compress arrow_drop_down autorenew_outlined delete_forever_outline…" at bounding box center [393, 202] width 652 height 301
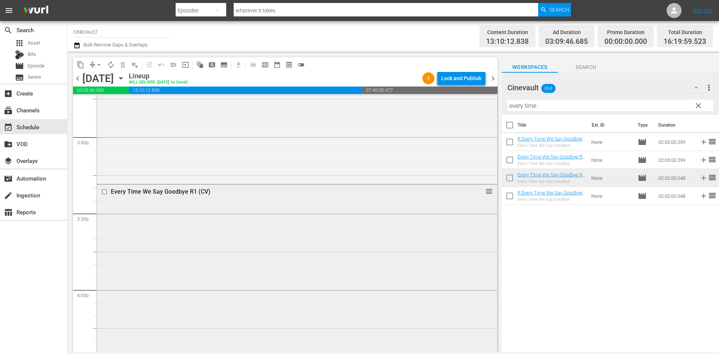
scroll to position [2248, 0]
drag, startPoint x: 541, startPoint y: 111, endPoint x: 502, endPoint y: 103, distance: 39.5
click at [502, 103] on div "Cinevault 664 Cinevault more_vert clear Filter by Title every time" at bounding box center [610, 94] width 217 height 42
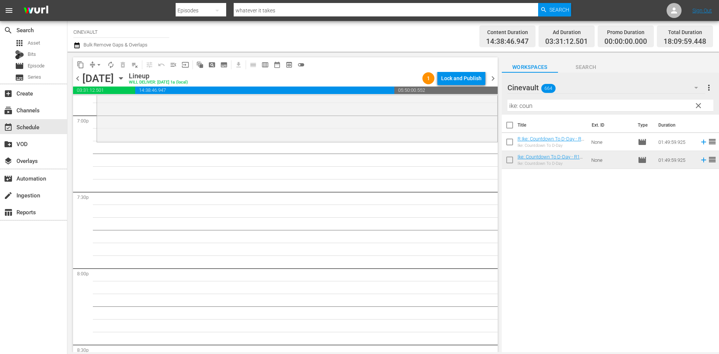
scroll to position [2885, 0]
drag, startPoint x: 562, startPoint y: 102, endPoint x: 464, endPoint y: 101, distance: 98.6
click at [464, 101] on div "content_copy compress arrow_drop_down autorenew_outlined delete_forever_outline…" at bounding box center [393, 202] width 652 height 301
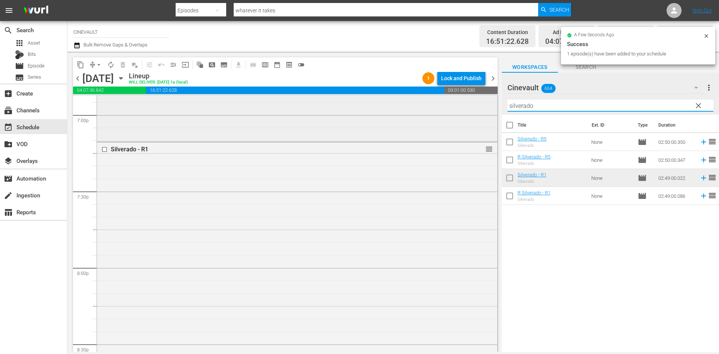
drag, startPoint x: 574, startPoint y: 109, endPoint x: 483, endPoint y: 109, distance: 91.1
click at [483, 109] on div "content_copy compress arrow_drop_down autorenew_outlined delete_forever_outline…" at bounding box center [393, 202] width 652 height 301
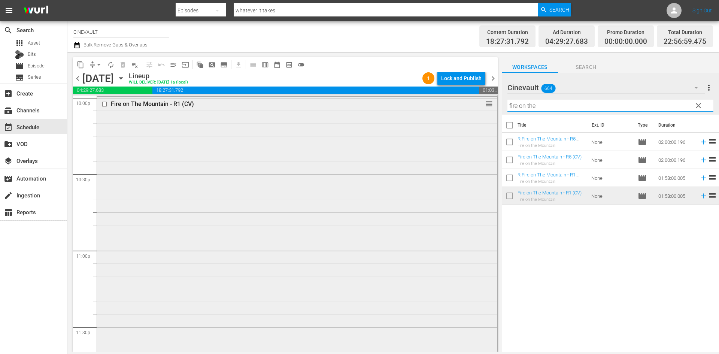
scroll to position [3311, 0]
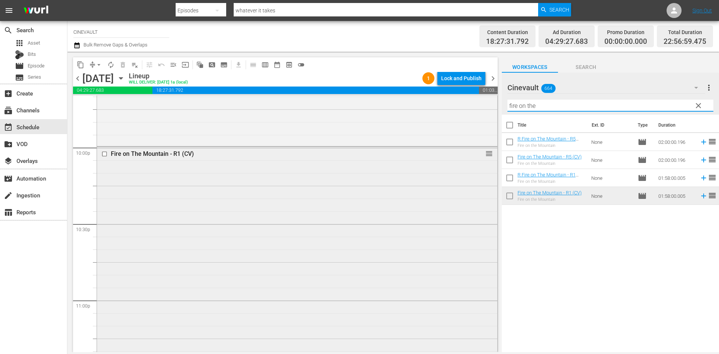
drag, startPoint x: 575, startPoint y: 111, endPoint x: 438, endPoint y: 96, distance: 137.9
click at [438, 96] on div "content_copy compress arrow_drop_down autorenew_outlined delete_forever_outline…" at bounding box center [393, 202] width 652 height 301
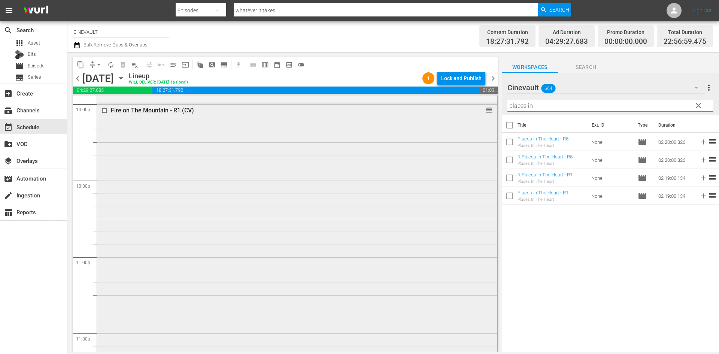
scroll to position [3412, 0]
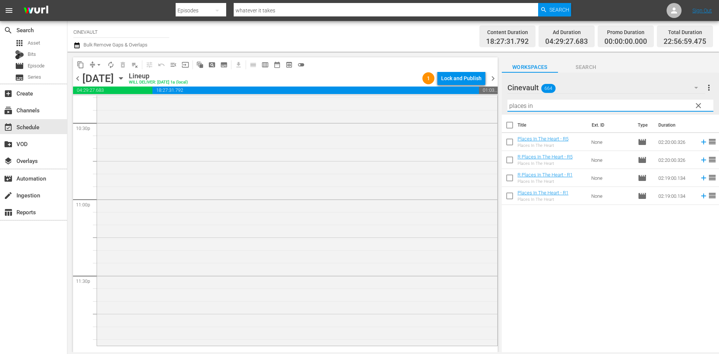
type input "places in"
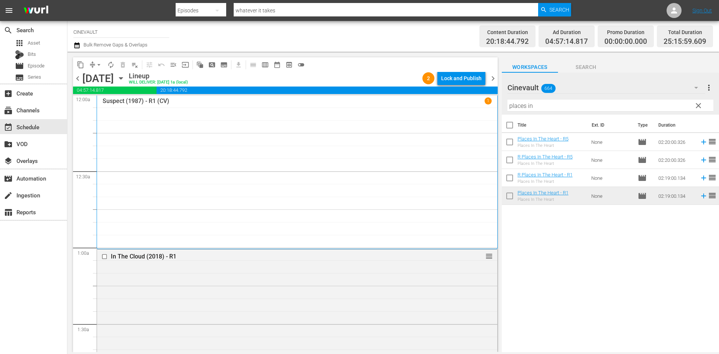
scroll to position [0, 0]
click at [466, 77] on div "Lock and Publish" at bounding box center [461, 78] width 40 height 13
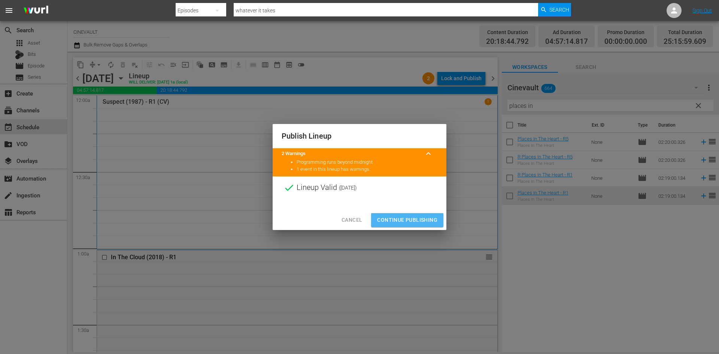
click at [428, 215] on button "Continue Publishing" at bounding box center [407, 220] width 72 height 14
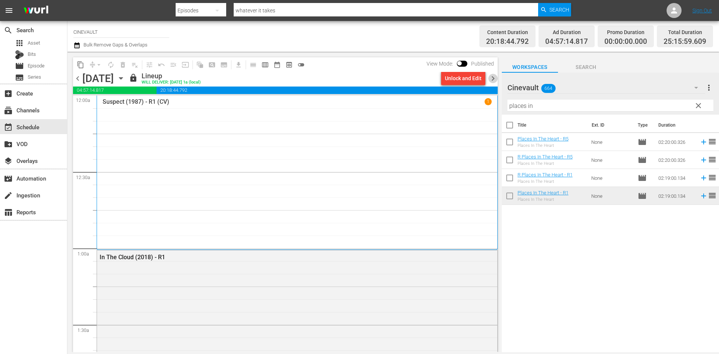
click at [496, 82] on span "chevron_right" at bounding box center [493, 78] width 9 height 9
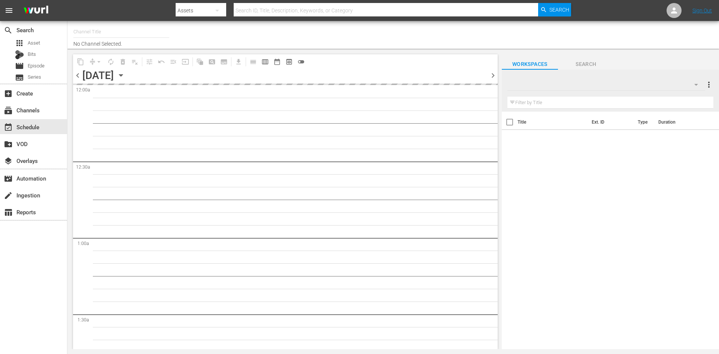
type input "CINEVAULT (691)"
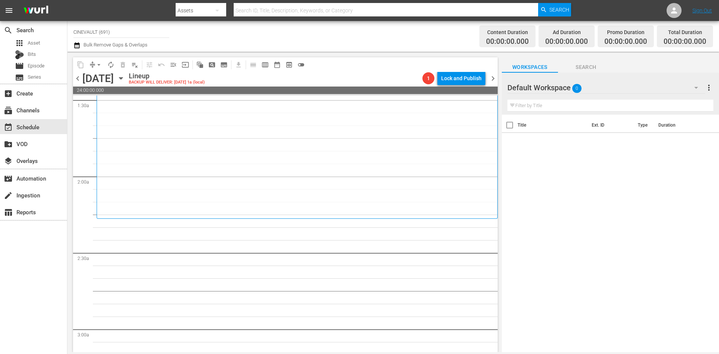
scroll to position [262, 0]
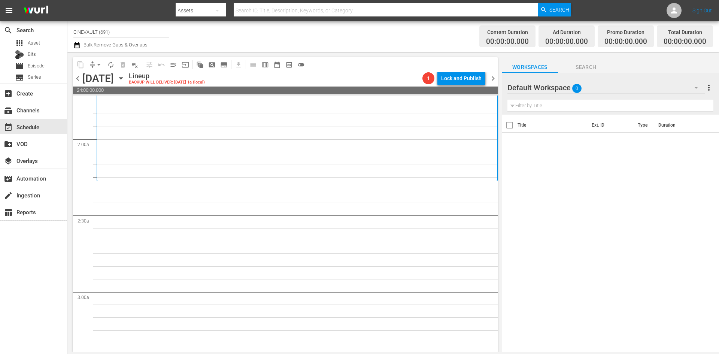
click at [75, 82] on span "chevron_left" at bounding box center [77, 78] width 9 height 9
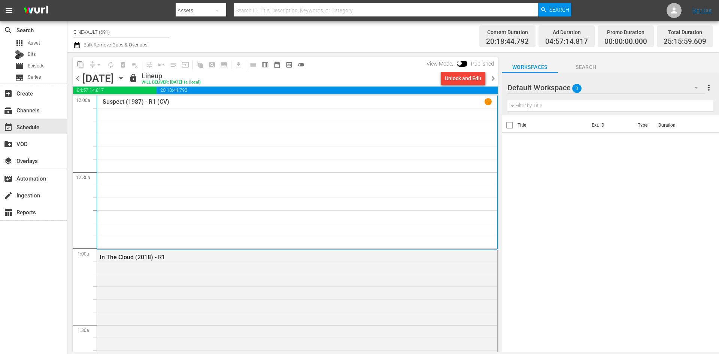
click at [495, 81] on span "chevron_right" at bounding box center [493, 78] width 9 height 9
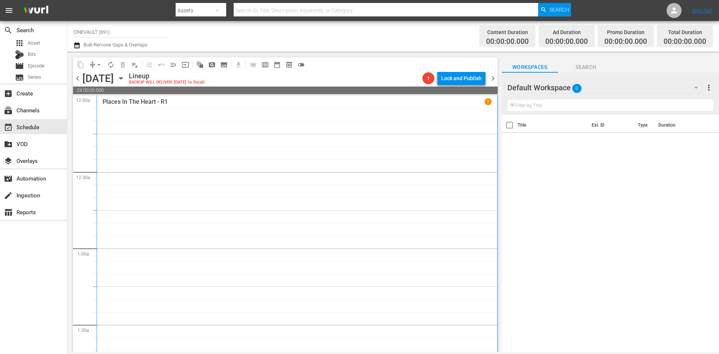
click at [568, 90] on div "Default Workspace 0" at bounding box center [607, 87] width 198 height 21
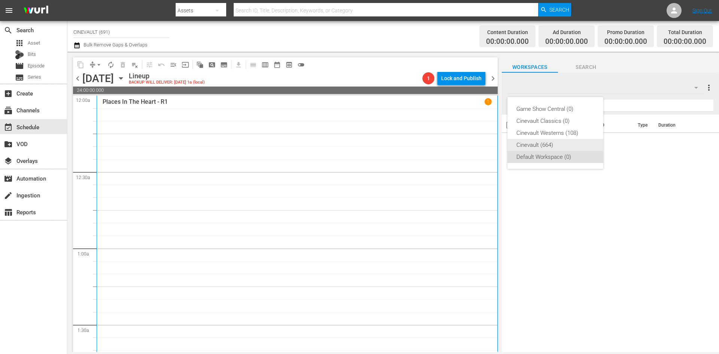
click at [543, 146] on div "Cinevault (664)" at bounding box center [556, 145] width 78 height 12
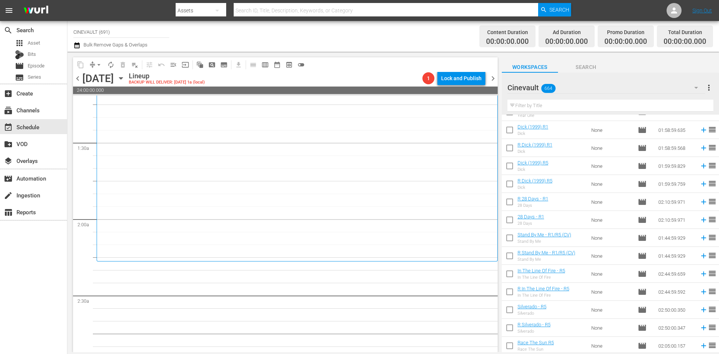
scroll to position [225, 0]
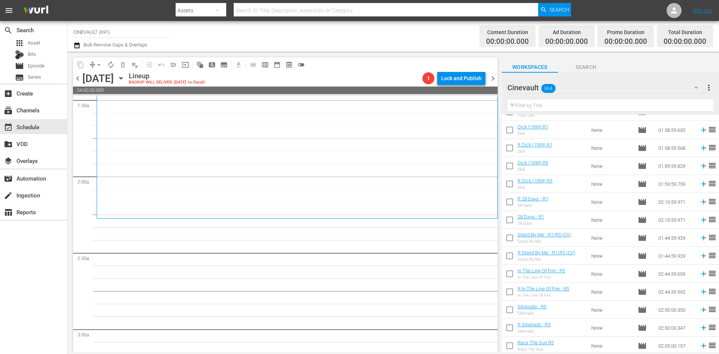
click at [550, 106] on input "text" at bounding box center [611, 106] width 206 height 12
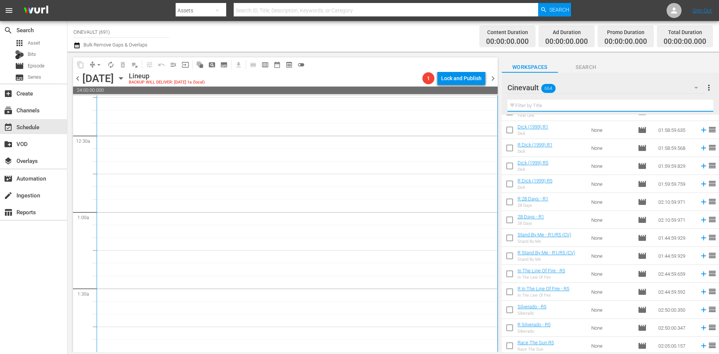
scroll to position [0, 0]
click at [691, 61] on div "Workspaces Search" at bounding box center [610, 65] width 217 height 15
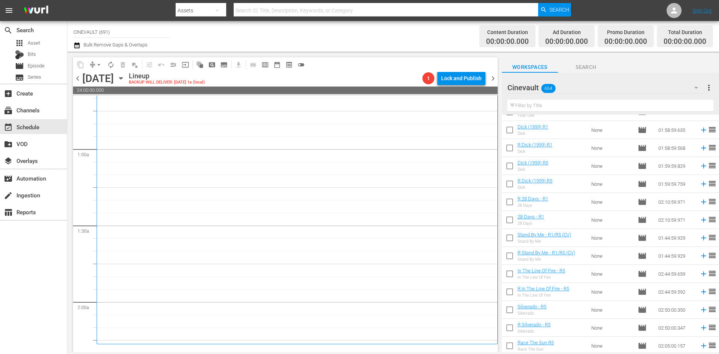
scroll to position [150, 0]
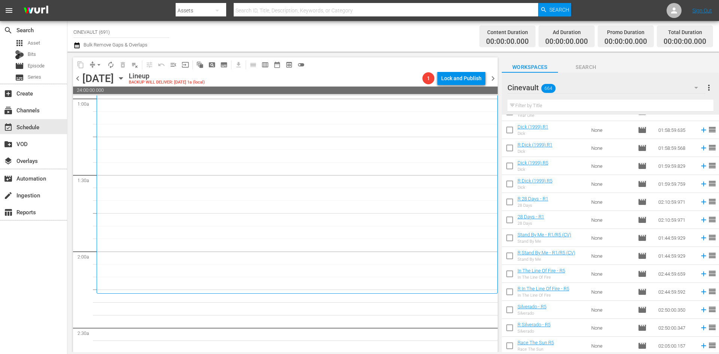
click at [592, 114] on div "Filter by Title" at bounding box center [611, 106] width 206 height 18
click at [598, 101] on input "text" at bounding box center [611, 106] width 206 height 12
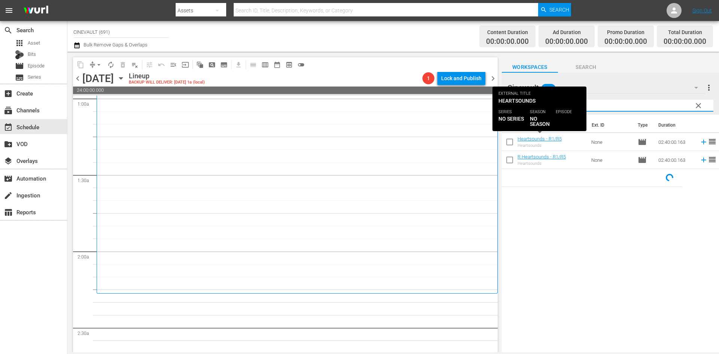
type input "heartsounds"
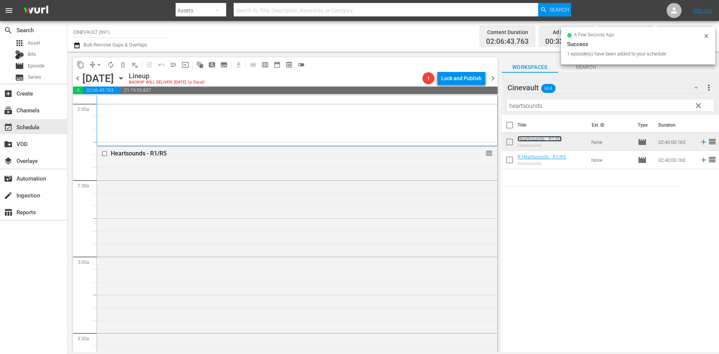
scroll to position [300, 0]
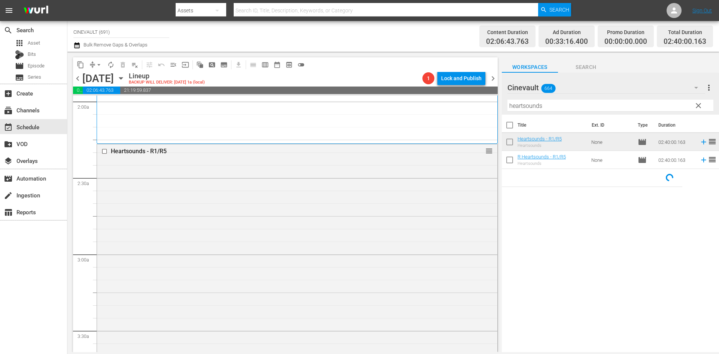
click at [697, 106] on span "clear" at bounding box center [698, 105] width 9 height 9
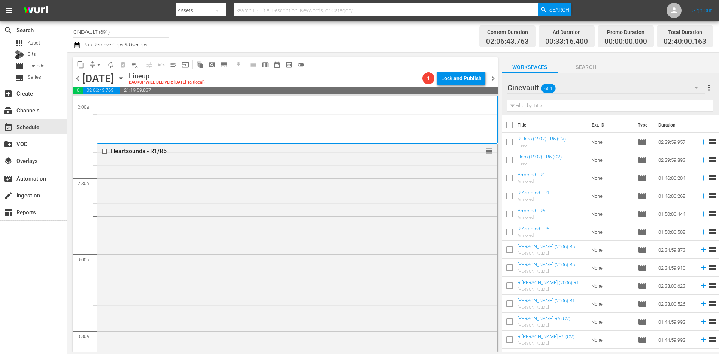
click at [622, 107] on input "text" at bounding box center [611, 106] width 206 height 12
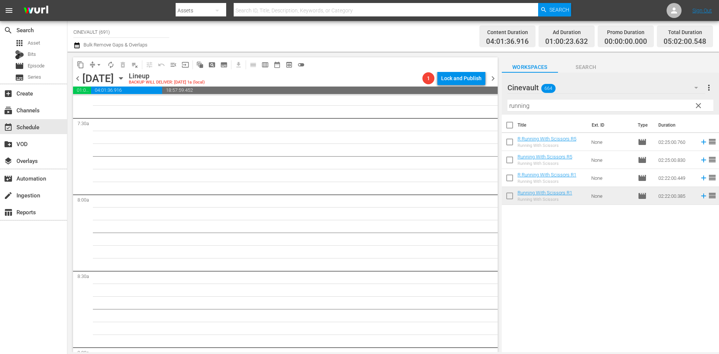
scroll to position [1012, 0]
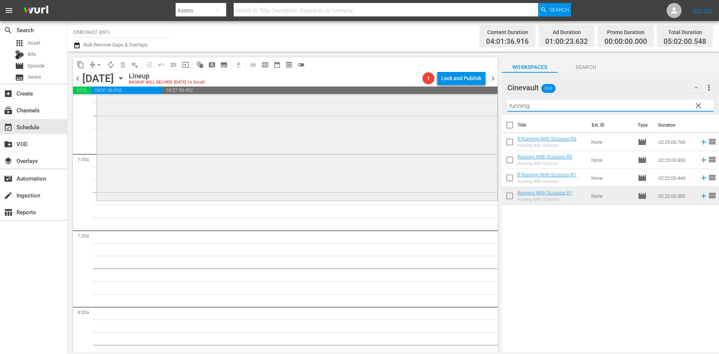
drag, startPoint x: 590, startPoint y: 110, endPoint x: 404, endPoint y: 113, distance: 185.9
click at [404, 113] on div "content_copy compress arrow_drop_down autorenew_outlined delete_forever_outline…" at bounding box center [393, 202] width 652 height 301
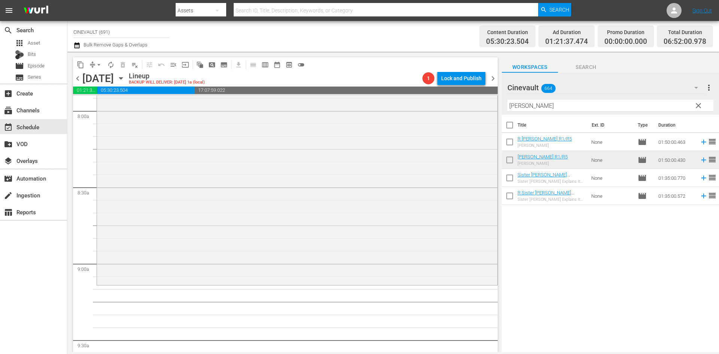
scroll to position [1274, 0]
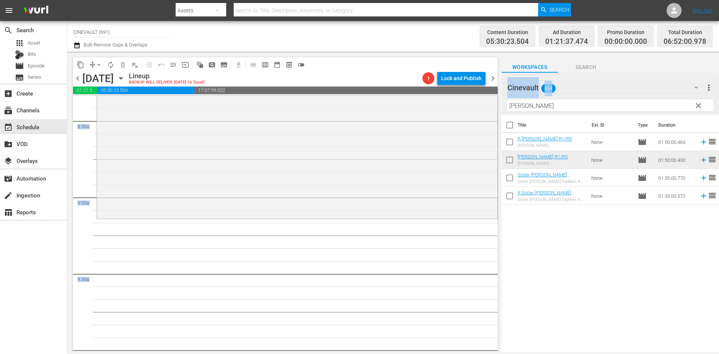
drag, startPoint x: 622, startPoint y: 111, endPoint x: 493, endPoint y: 93, distance: 130.6
click at [493, 93] on div "content_copy compress arrow_drop_down autorenew_outlined delete_forever_outline…" at bounding box center [393, 202] width 652 height 301
click at [553, 106] on input "[PERSON_NAME]" at bounding box center [611, 106] width 206 height 12
drag, startPoint x: 550, startPoint y: 107, endPoint x: 478, endPoint y: 103, distance: 72.4
click at [478, 103] on div "content_copy compress arrow_drop_down autorenew_outlined delete_forever_outline…" at bounding box center [393, 202] width 652 height 301
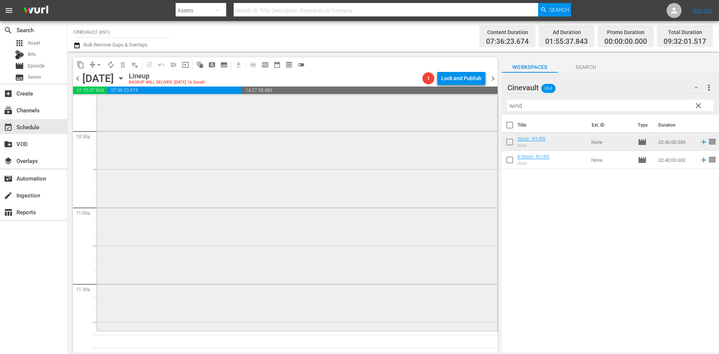
scroll to position [1611, 0]
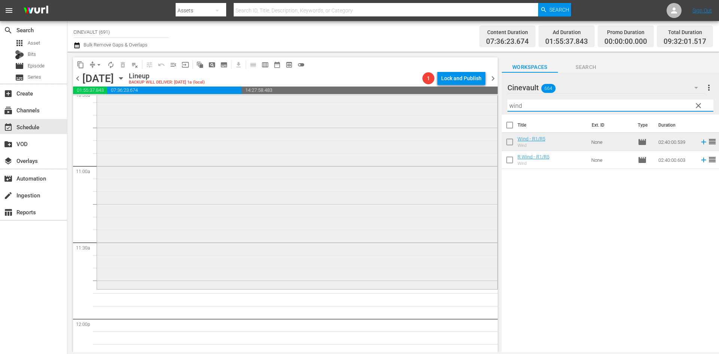
drag, startPoint x: 543, startPoint y: 103, endPoint x: 381, endPoint y: 101, distance: 161.9
click at [381, 101] on div "content_copy compress arrow_drop_down autorenew_outlined delete_forever_outline…" at bounding box center [393, 202] width 652 height 301
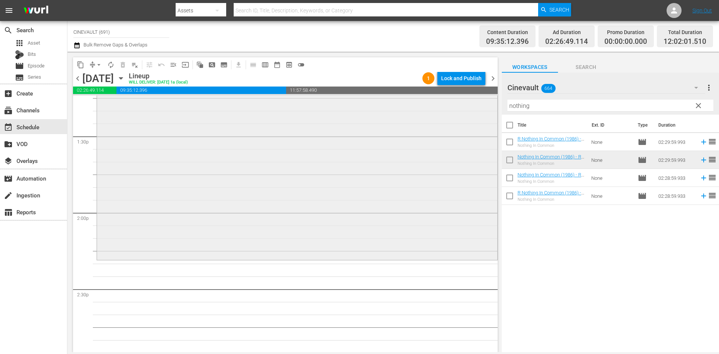
scroll to position [2023, 0]
drag, startPoint x: 601, startPoint y: 102, endPoint x: 411, endPoint y: 102, distance: 190.0
click at [411, 102] on div "content_copy compress arrow_drop_down autorenew_outlined delete_forever_outline…" at bounding box center [393, 202] width 652 height 301
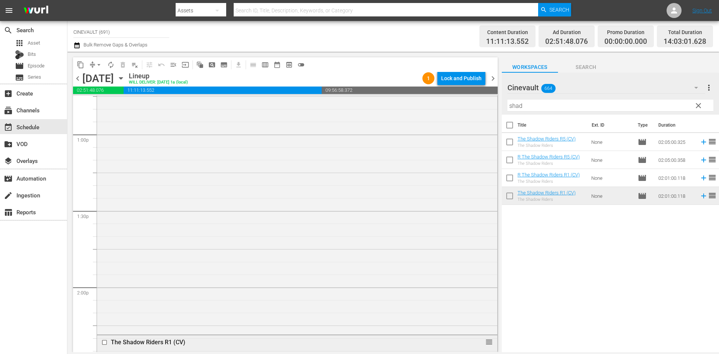
scroll to position [2061, 0]
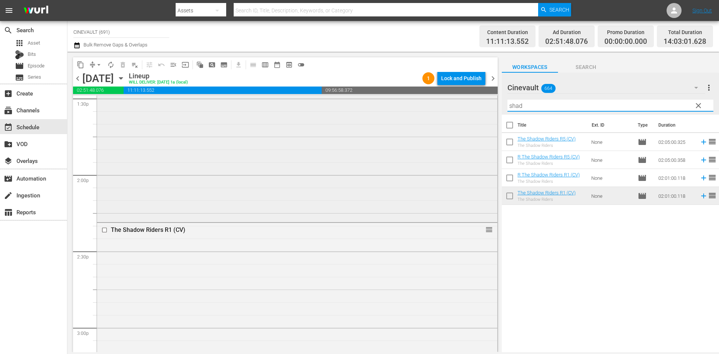
drag, startPoint x: 548, startPoint y: 105, endPoint x: 450, endPoint y: 106, distance: 98.2
click at [450, 106] on div "content_copy compress arrow_drop_down autorenew_outlined delete_forever_outline…" at bounding box center [393, 202] width 652 height 301
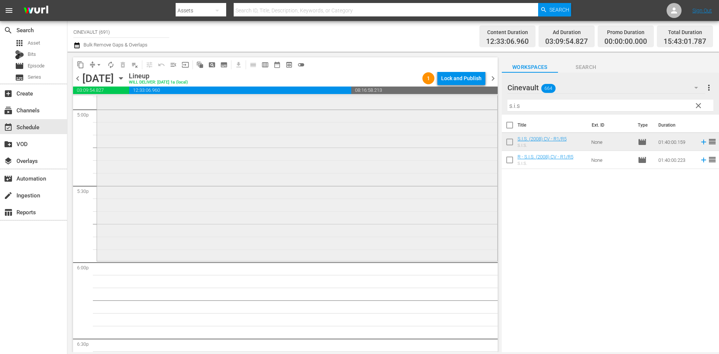
scroll to position [2585, 0]
drag, startPoint x: 544, startPoint y: 107, endPoint x: 410, endPoint y: 106, distance: 134.2
click at [410, 106] on div "content_copy compress arrow_drop_down autorenew_outlined delete_forever_outline…" at bounding box center [393, 202] width 652 height 301
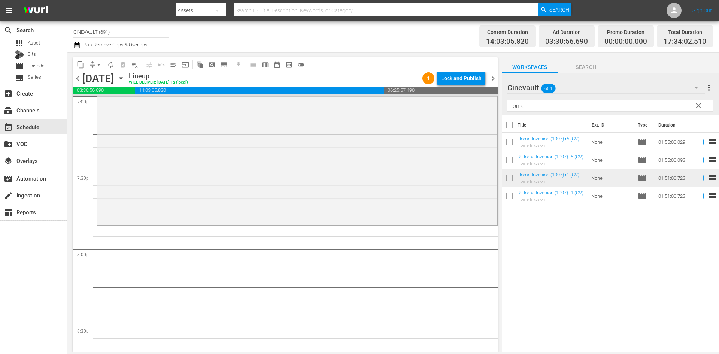
scroll to position [2923, 0]
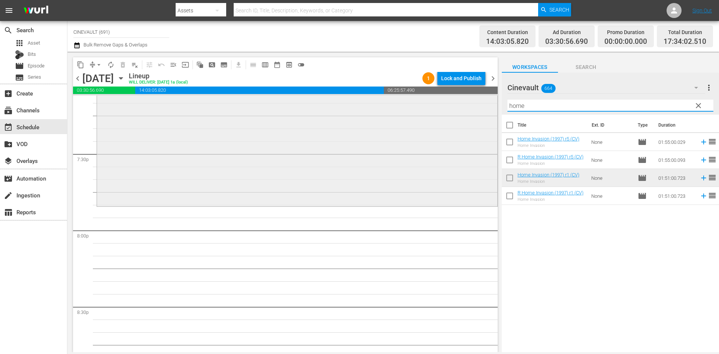
drag, startPoint x: 535, startPoint y: 108, endPoint x: 434, endPoint y: 107, distance: 101.2
click at [434, 107] on div "content_copy compress arrow_drop_down autorenew_outlined delete_forever_outline…" at bounding box center [393, 202] width 652 height 301
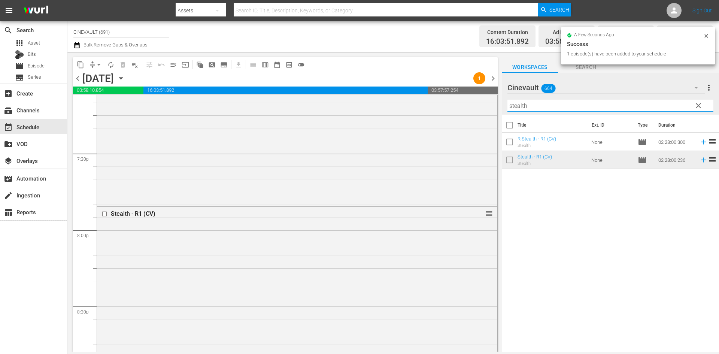
drag, startPoint x: 552, startPoint y: 102, endPoint x: 544, endPoint y: 102, distance: 8.2
click at [181, 106] on div "content_copy compress arrow_drop_down autorenew_outlined delete_forever_outline…" at bounding box center [393, 202] width 652 height 301
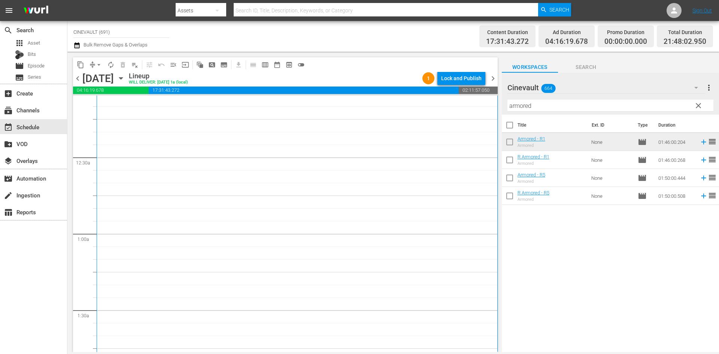
scroll to position [0, 0]
click at [467, 82] on div "Lock and Publish" at bounding box center [461, 78] width 40 height 13
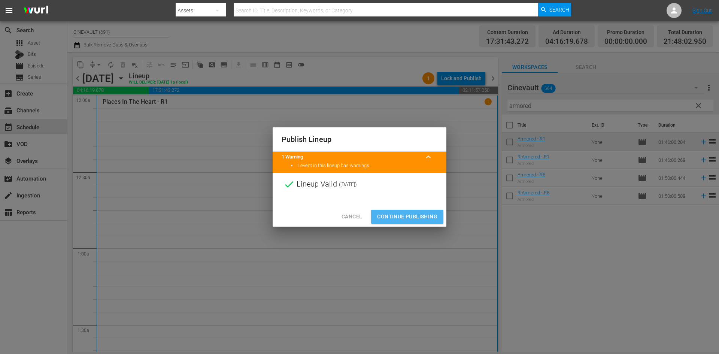
click at [413, 216] on span "Continue Publishing" at bounding box center [407, 216] width 60 height 9
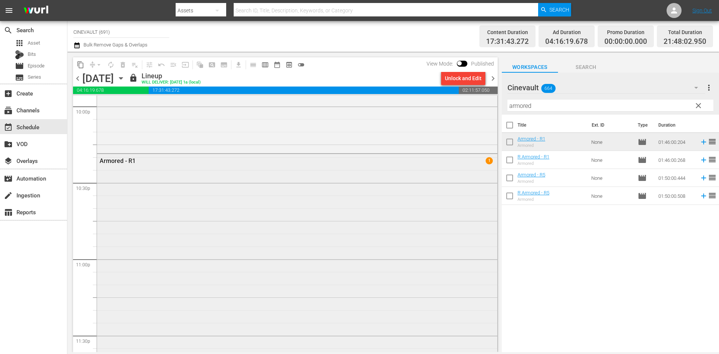
scroll to position [3424, 0]
click at [495, 79] on span "chevron_right" at bounding box center [493, 78] width 9 height 9
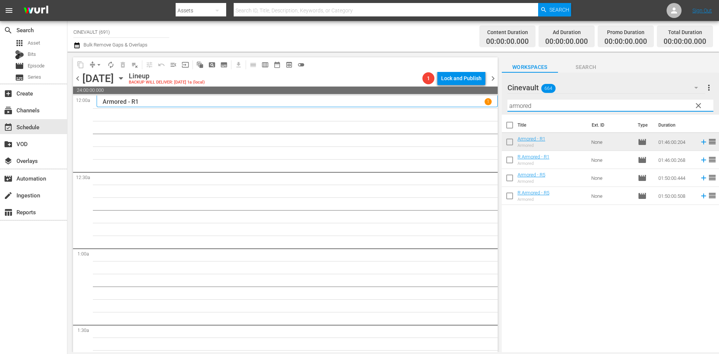
drag, startPoint x: 544, startPoint y: 100, endPoint x: 473, endPoint y: 94, distance: 70.7
click at [473, 94] on div "content_copy compress arrow_drop_down autorenew_outlined delete_forever_outline…" at bounding box center [393, 202] width 652 height 301
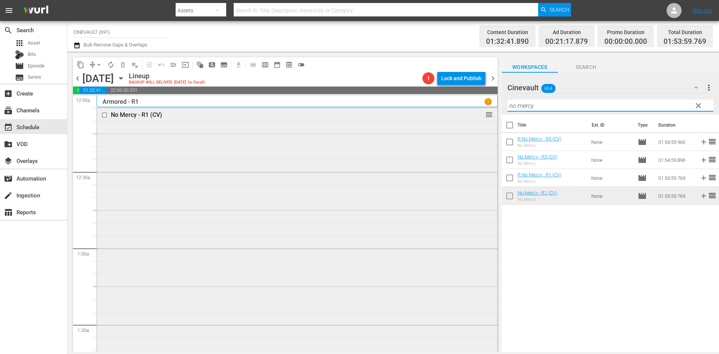
drag, startPoint x: 560, startPoint y: 103, endPoint x: 472, endPoint y: 111, distance: 88.5
click at [472, 111] on div "content_copy compress arrow_drop_down autorenew_outlined delete_forever_outline…" at bounding box center [393, 202] width 652 height 301
click at [617, 102] on input "no mercy" at bounding box center [611, 106] width 206 height 12
drag, startPoint x: 613, startPoint y: 102, endPoint x: 306, endPoint y: 108, distance: 306.9
click at [306, 108] on div "content_copy compress arrow_drop_down autorenew_outlined delete_forever_outline…" at bounding box center [393, 202] width 652 height 301
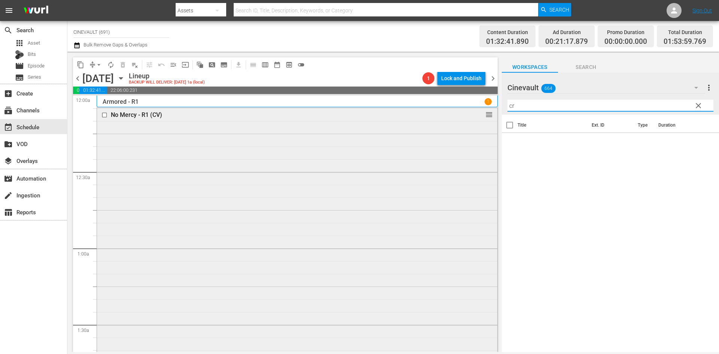
type input "c"
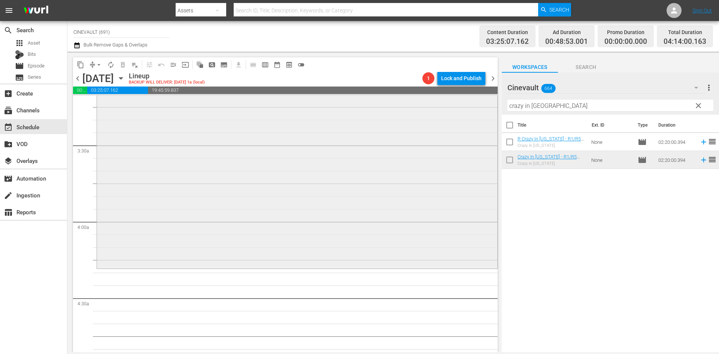
scroll to position [487, 0]
click at [589, 108] on input "crazy in [GEOGRAPHIC_DATA]" at bounding box center [611, 106] width 206 height 12
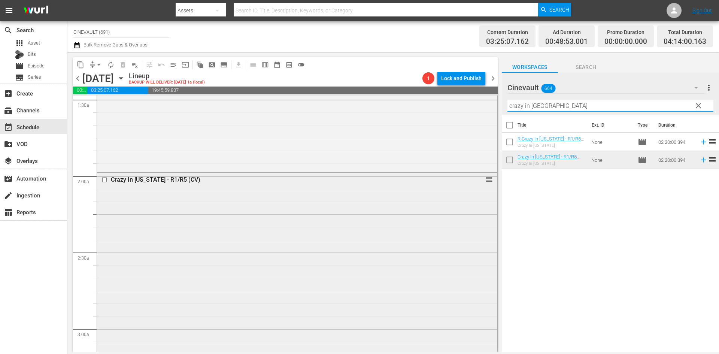
scroll to position [225, 0]
drag, startPoint x: 551, startPoint y: 103, endPoint x: 474, endPoint y: 99, distance: 77.7
click at [474, 99] on div "content_copy compress arrow_drop_down autorenew_outlined delete_forever_outline…" at bounding box center [393, 202] width 652 height 301
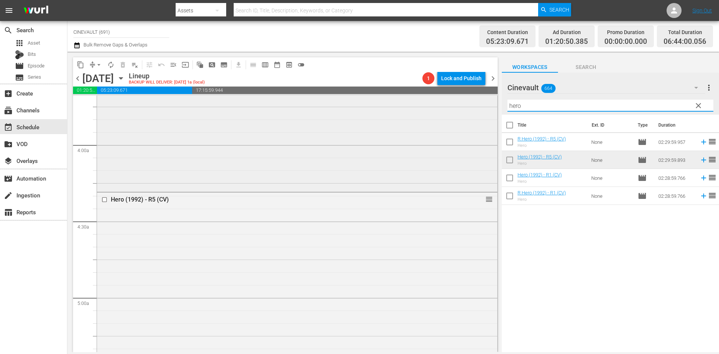
scroll to position [505, 0]
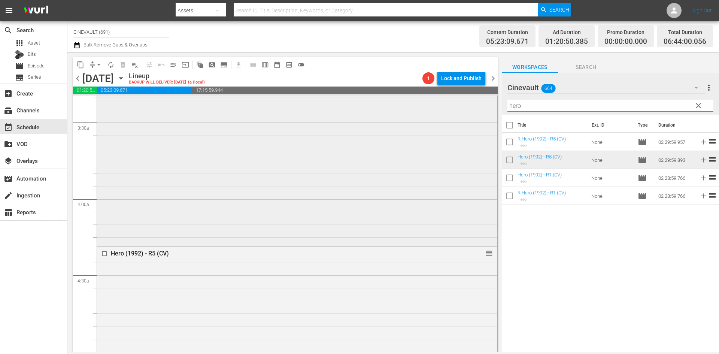
drag, startPoint x: 560, startPoint y: 101, endPoint x: 255, endPoint y: 99, distance: 304.7
click at [255, 99] on div "content_copy compress arrow_drop_down autorenew_outlined delete_forever_outline…" at bounding box center [393, 202] width 652 height 301
click at [562, 102] on input "hero" at bounding box center [611, 106] width 206 height 12
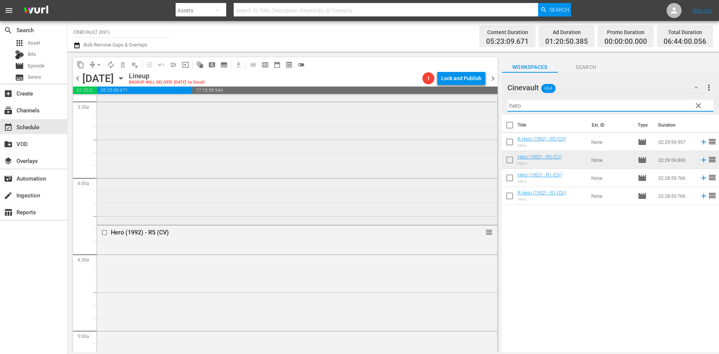
scroll to position [542, 0]
click at [535, 107] on input "hero" at bounding box center [611, 106] width 206 height 12
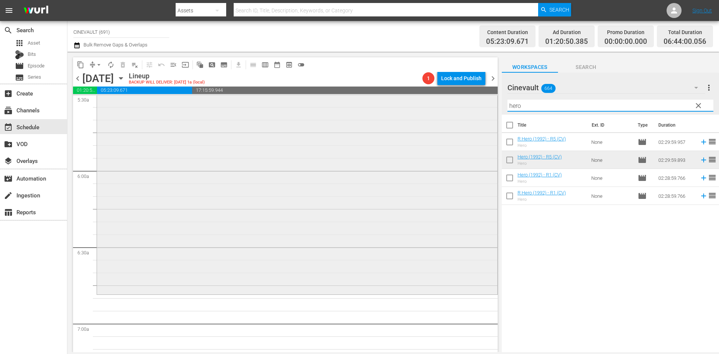
scroll to position [879, 0]
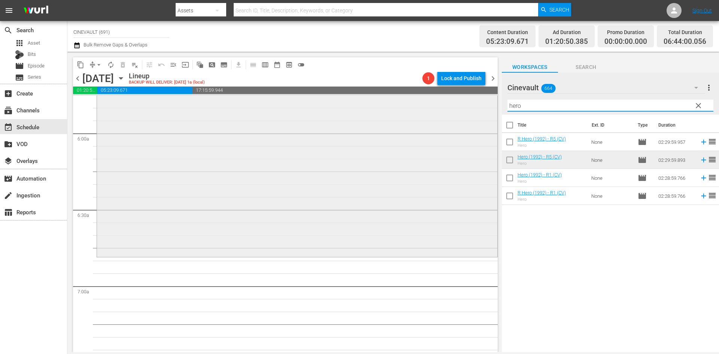
drag, startPoint x: 589, startPoint y: 103, endPoint x: 300, endPoint y: 99, distance: 289.7
click at [300, 99] on div "content_copy compress arrow_drop_down autorenew_outlined delete_forever_outline…" at bounding box center [393, 202] width 652 height 301
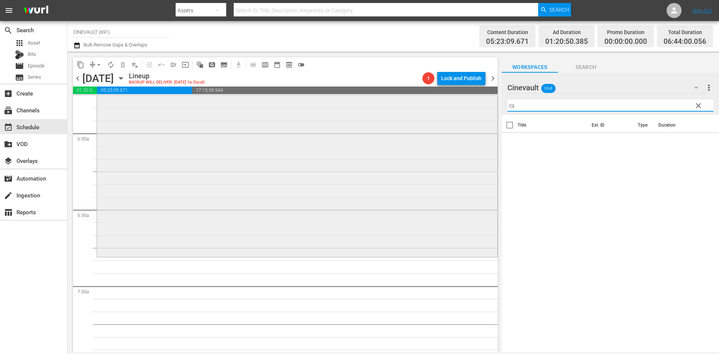
type input "r"
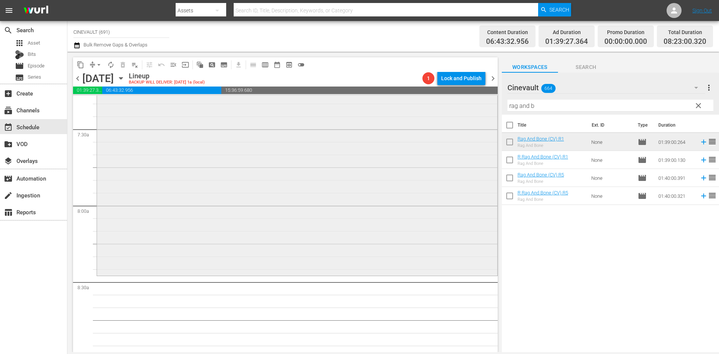
scroll to position [1142, 0]
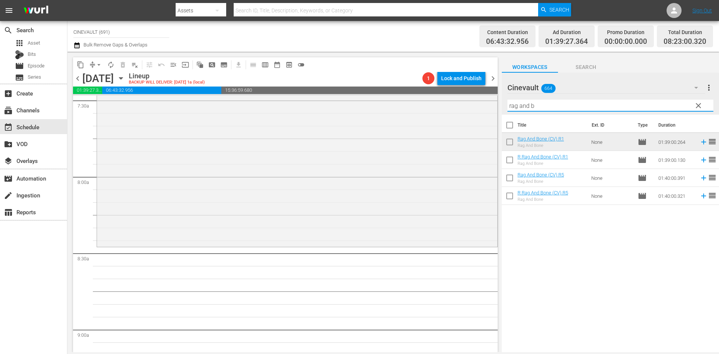
drag, startPoint x: 553, startPoint y: 103, endPoint x: 516, endPoint y: 93, distance: 38.1
click at [516, 93] on div "Cinevault 664 Cinevault more_vert clear Filter by Title rag and b" at bounding box center [610, 94] width 217 height 42
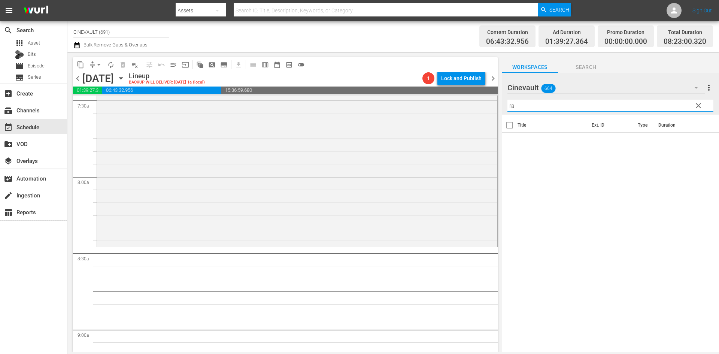
type input "r"
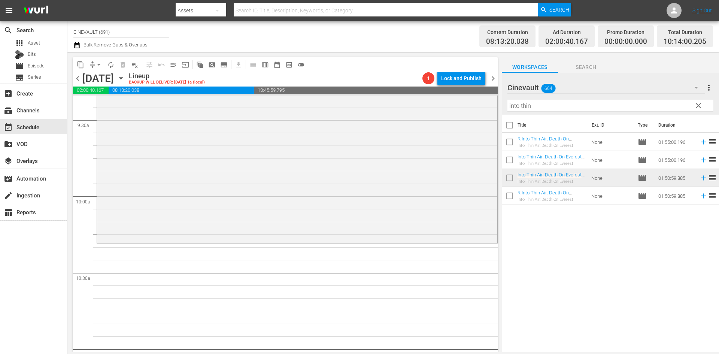
scroll to position [1442, 0]
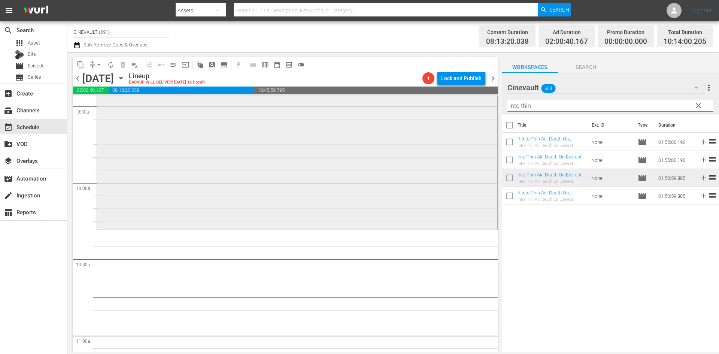
drag, startPoint x: 561, startPoint y: 110, endPoint x: 330, endPoint y: 114, distance: 230.9
click at [330, 114] on div "content_copy compress arrow_drop_down autorenew_outlined delete_forever_outline…" at bounding box center [393, 202] width 652 height 301
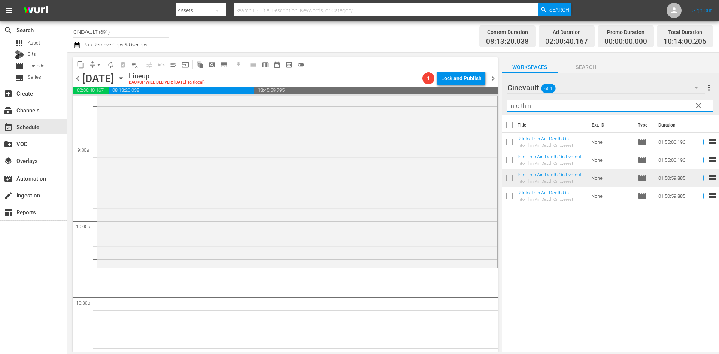
scroll to position [1404, 0]
click at [556, 101] on input "into thin" at bounding box center [611, 106] width 206 height 12
drag, startPoint x: 551, startPoint y: 105, endPoint x: 365, endPoint y: 114, distance: 186.1
click at [365, 114] on div "content_copy compress arrow_drop_down autorenew_outlined delete_forever_outline…" at bounding box center [393, 202] width 652 height 301
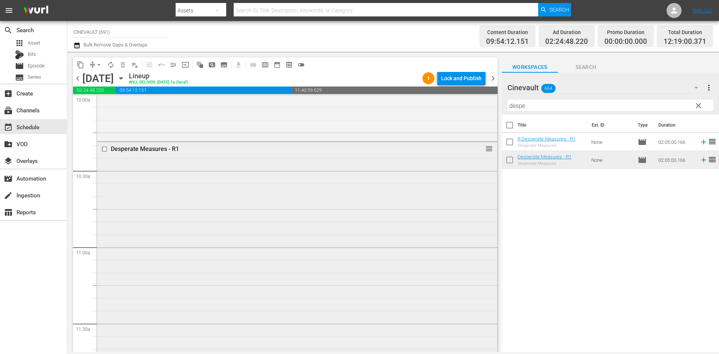
scroll to position [1516, 0]
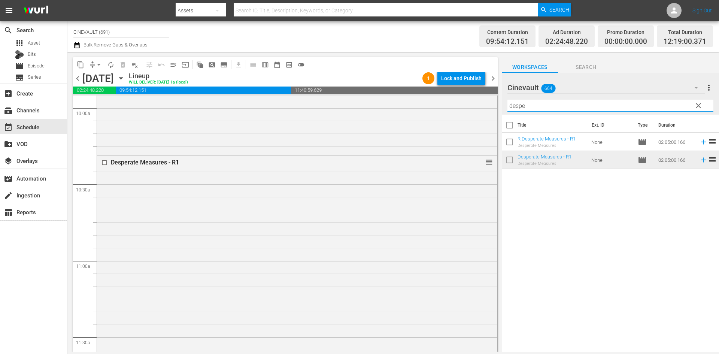
drag, startPoint x: 593, startPoint y: 102, endPoint x: 514, endPoint y: 105, distance: 78.7
click at [514, 105] on input "despe" at bounding box center [611, 106] width 206 height 12
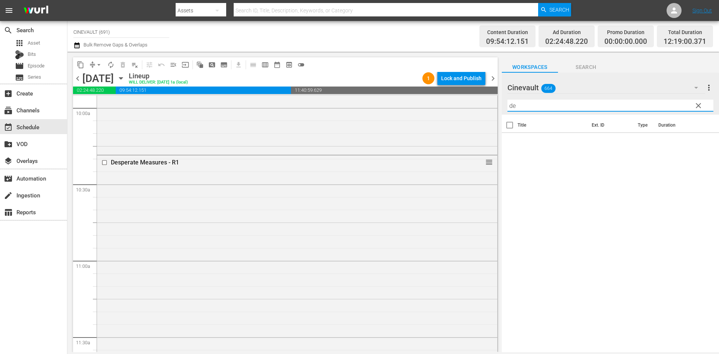
type input "d"
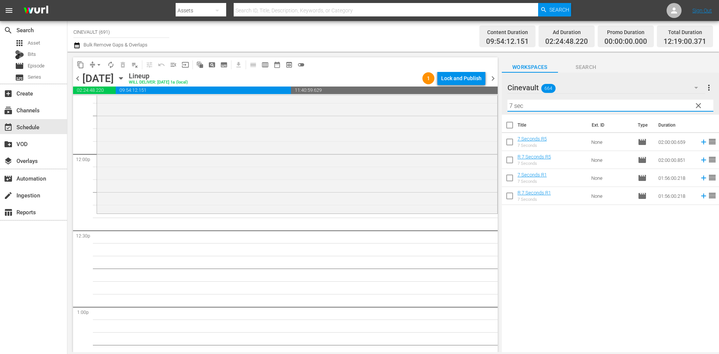
scroll to position [1779, 0]
click at [574, 187] on td "7 Seconds R1 7 Seconds" at bounding box center [553, 178] width 71 height 18
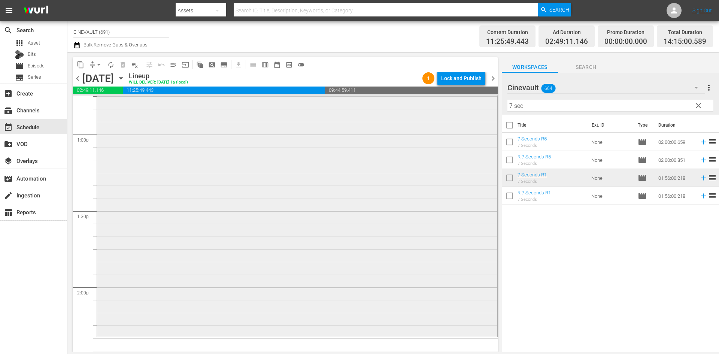
scroll to position [1836, 0]
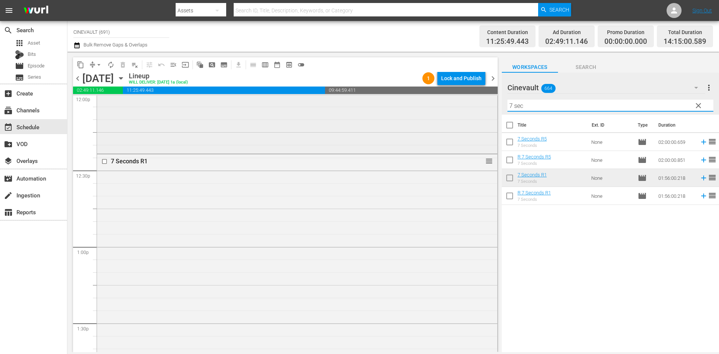
drag, startPoint x: 544, startPoint y: 105, endPoint x: 465, endPoint y: 103, distance: 78.7
click at [465, 103] on div "content_copy compress arrow_drop_down autorenew_outlined delete_forever_outline…" at bounding box center [393, 202] width 652 height 301
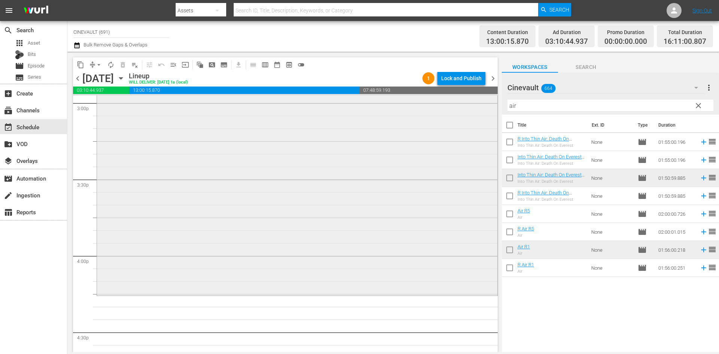
scroll to position [2361, 0]
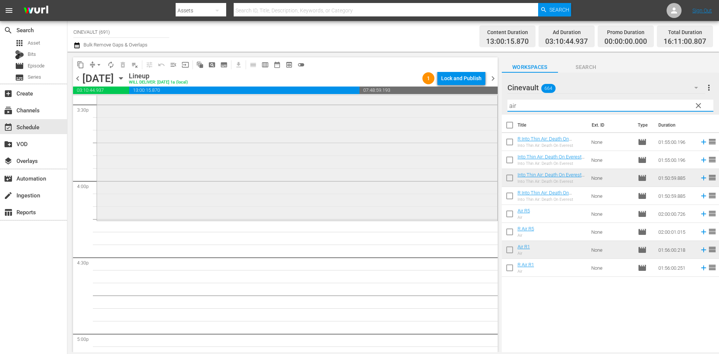
drag, startPoint x: 531, startPoint y: 110, endPoint x: 464, endPoint y: 108, distance: 66.7
click at [464, 108] on div "content_copy compress arrow_drop_down autorenew_outlined delete_forever_outline…" at bounding box center [393, 202] width 652 height 301
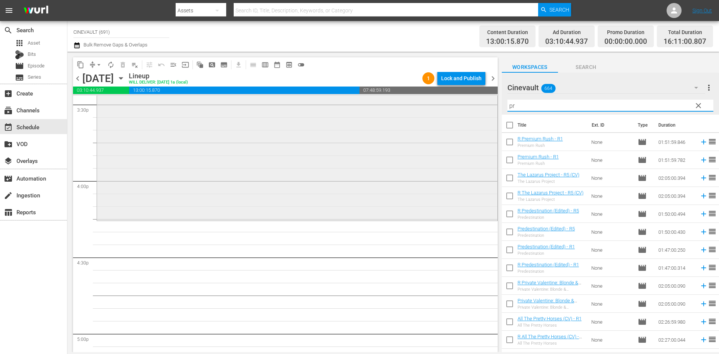
type input "p"
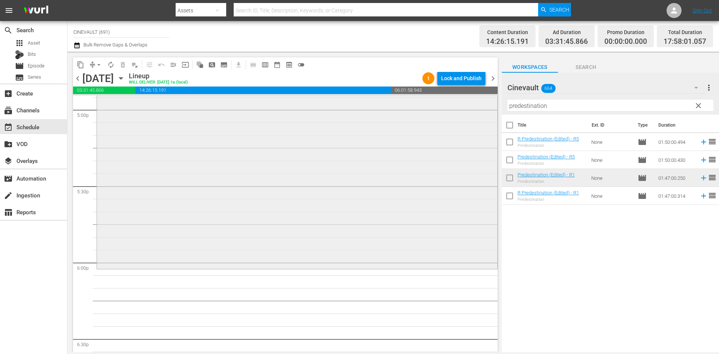
scroll to position [2585, 0]
drag, startPoint x: 612, startPoint y: 105, endPoint x: 402, endPoint y: 121, distance: 210.5
click at [402, 121] on div "content_copy compress arrow_drop_down autorenew_outlined delete_forever_outline…" at bounding box center [393, 202] width 652 height 301
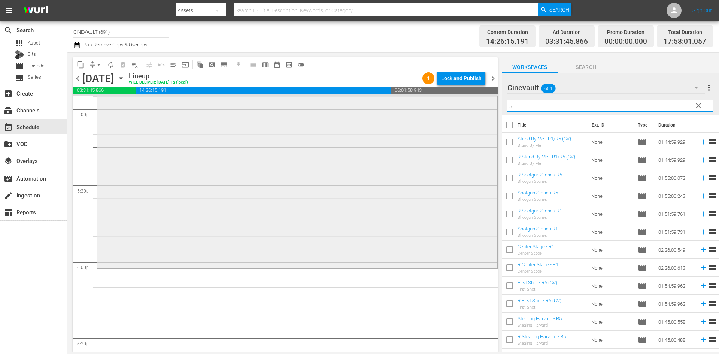
type input "s"
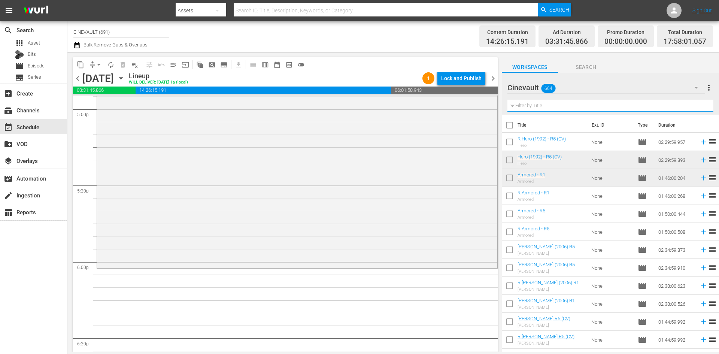
click at [518, 105] on input "text" at bounding box center [611, 106] width 206 height 12
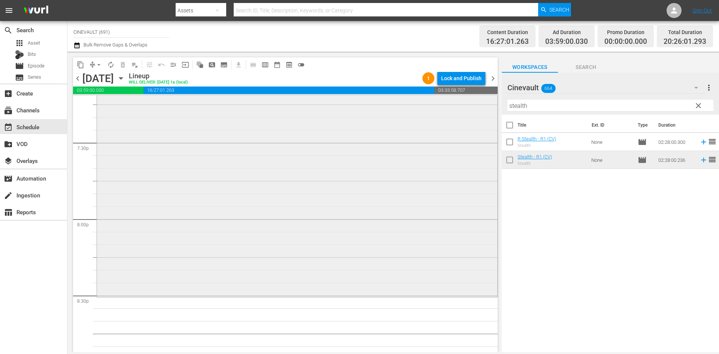
scroll to position [3035, 0]
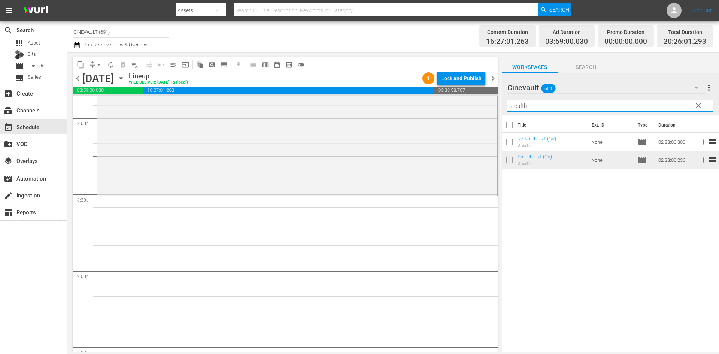
drag, startPoint x: 540, startPoint y: 106, endPoint x: 322, endPoint y: 80, distance: 220.0
click at [322, 80] on div "content_copy compress arrow_drop_down autorenew_outlined delete_forever_outline…" at bounding box center [393, 202] width 652 height 301
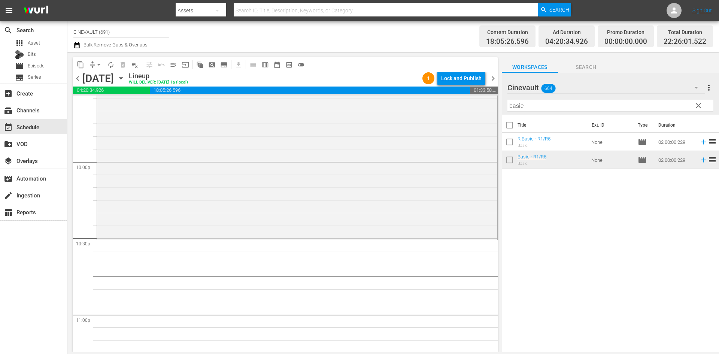
scroll to position [3297, 0]
drag, startPoint x: 551, startPoint y: 103, endPoint x: 503, endPoint y: 95, distance: 49.0
click at [503, 95] on div "Cinevault 664 Cinevault more_vert clear Filter by Title basic" at bounding box center [610, 94] width 217 height 42
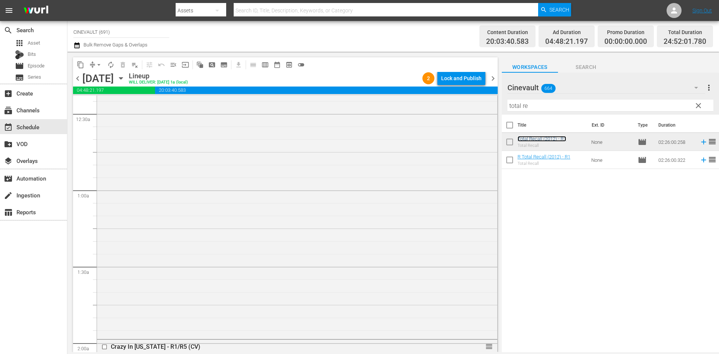
scroll to position [0, 0]
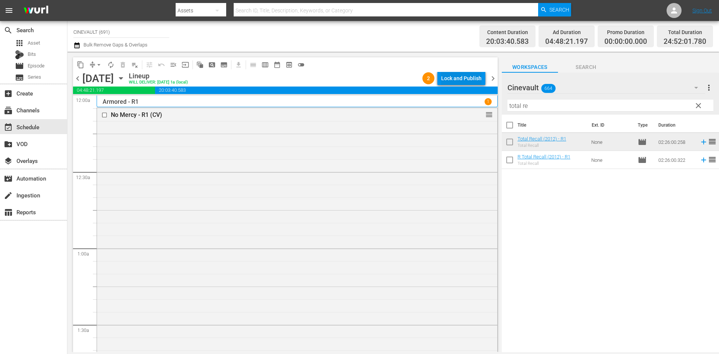
click at [460, 79] on div "Lock and Publish" at bounding box center [461, 78] width 40 height 13
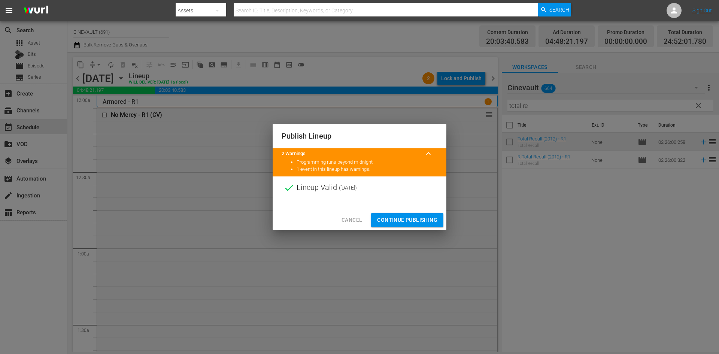
click at [416, 214] on button "Continue Publishing" at bounding box center [407, 220] width 72 height 14
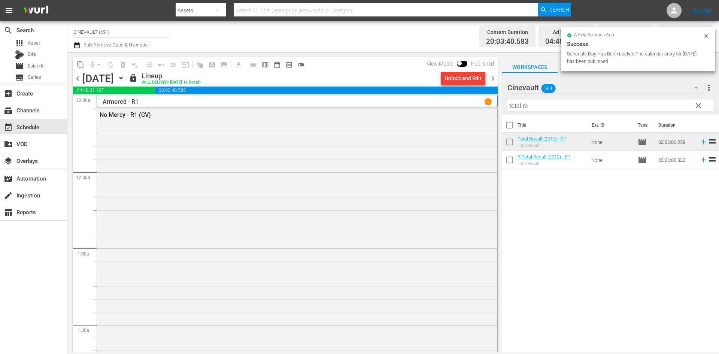
click at [497, 76] on span "chevron_right" at bounding box center [493, 78] width 9 height 9
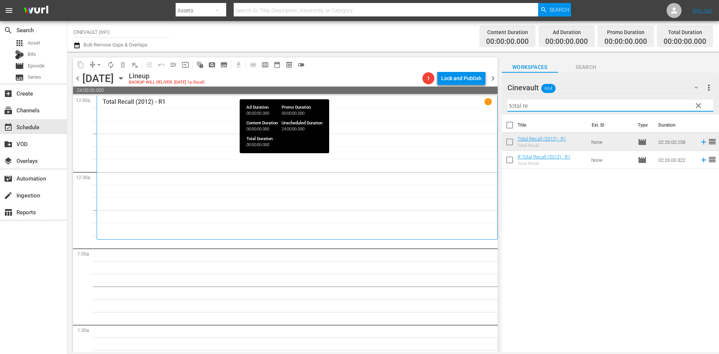
drag, startPoint x: 597, startPoint y: 103, endPoint x: 351, endPoint y: 88, distance: 246.6
click at [351, 88] on div "content_copy compress arrow_drop_down autorenew_outlined delete_forever_outline…" at bounding box center [393, 202] width 652 height 301
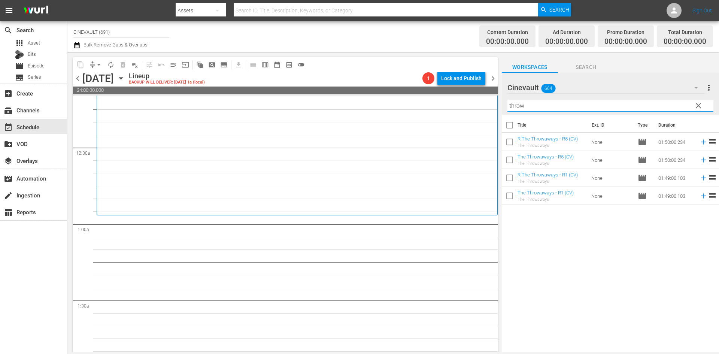
scroll to position [37, 0]
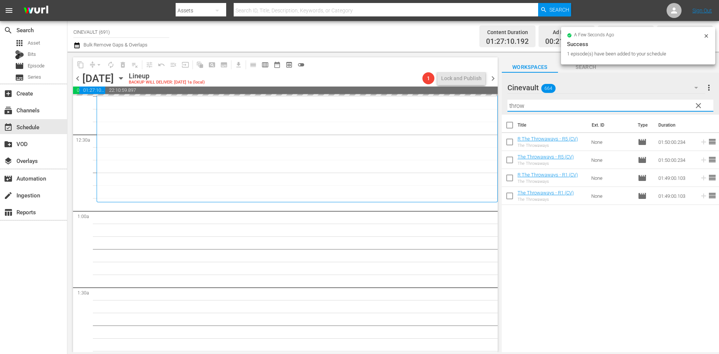
drag, startPoint x: 562, startPoint y: 103, endPoint x: 409, endPoint y: 110, distance: 153.8
click at [409, 110] on div "content_copy compress arrow_drop_down autorenew_outlined delete_forever_outline…" at bounding box center [393, 202] width 652 height 301
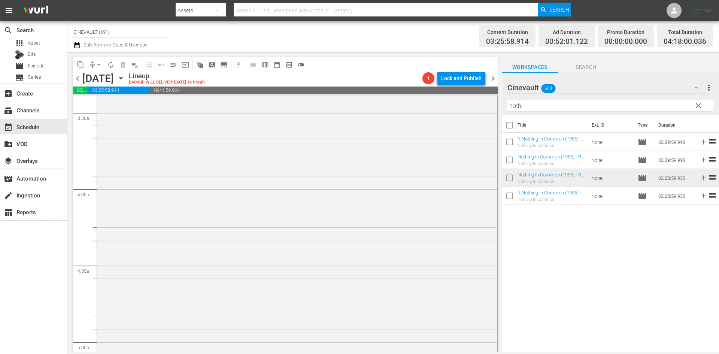
scroll to position [525, 0]
drag, startPoint x: 586, startPoint y: 101, endPoint x: 518, endPoint y: 98, distance: 68.3
click at [518, 98] on div "Filter by Title nothi" at bounding box center [611, 106] width 206 height 18
type input "n"
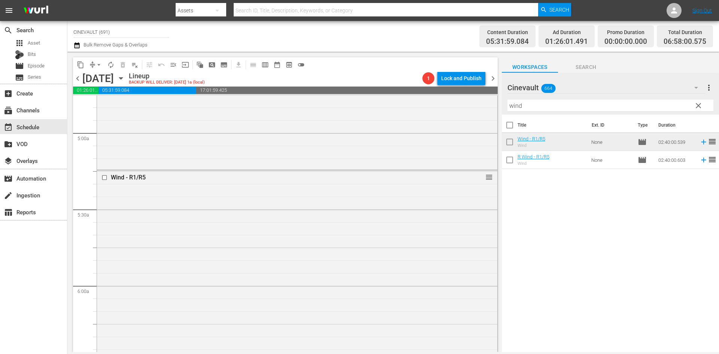
scroll to position [936, 0]
drag, startPoint x: 544, startPoint y: 103, endPoint x: 456, endPoint y: 105, distance: 88.1
click at [456, 105] on div "content_copy compress arrow_drop_down autorenew_outlined delete_forever_outline…" at bounding box center [393, 202] width 652 height 301
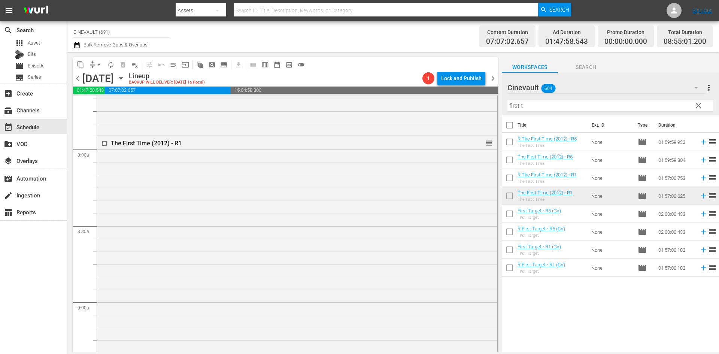
scroll to position [1162, 0]
drag, startPoint x: 622, startPoint y: 103, endPoint x: 341, endPoint y: 55, distance: 285.2
click at [341, 55] on div "content_copy compress arrow_drop_down autorenew_outlined delete_forever_outline…" at bounding box center [393, 202] width 652 height 301
click at [546, 105] on input "first t" at bounding box center [611, 106] width 206 height 12
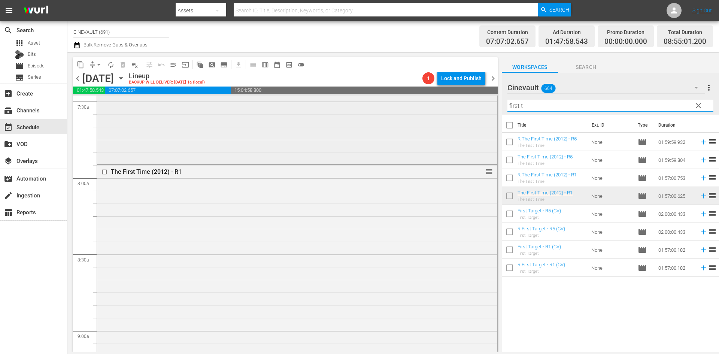
drag, startPoint x: 546, startPoint y: 105, endPoint x: 434, endPoint y: 100, distance: 112.9
click at [434, 100] on div "content_copy compress arrow_drop_down autorenew_outlined delete_forever_outline…" at bounding box center [393, 202] width 652 height 301
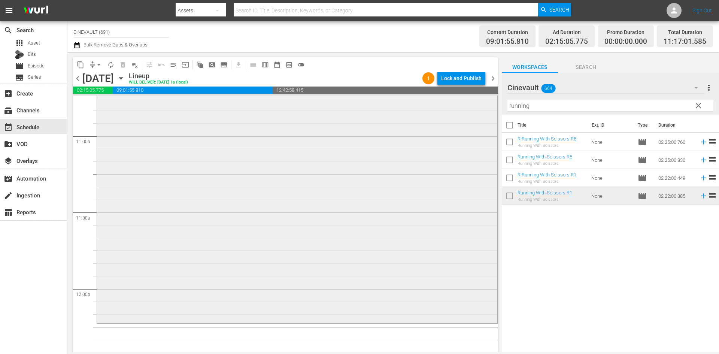
scroll to position [1691, 0]
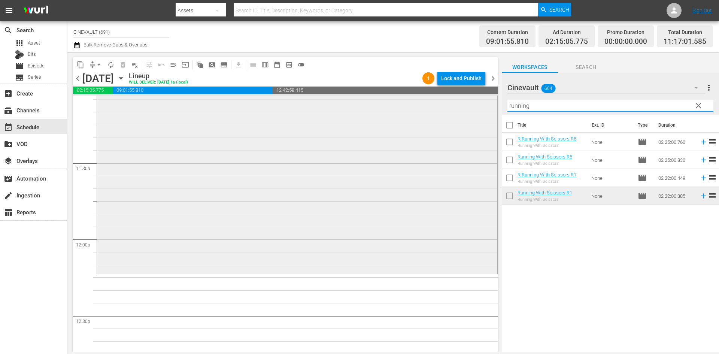
drag, startPoint x: 561, startPoint y: 107, endPoint x: 394, endPoint y: 112, distance: 167.2
click at [394, 112] on div "content_copy compress arrow_drop_down autorenew_outlined delete_forever_outline…" at bounding box center [393, 202] width 652 height 301
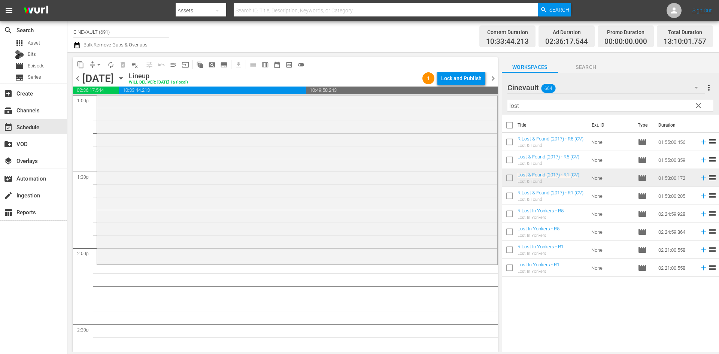
scroll to position [1990, 0]
drag, startPoint x: 544, startPoint y: 108, endPoint x: 485, endPoint y: 108, distance: 59.6
click at [485, 108] on div "content_copy compress arrow_drop_down autorenew_outlined delete_forever_outline…" at bounding box center [393, 202] width 652 height 301
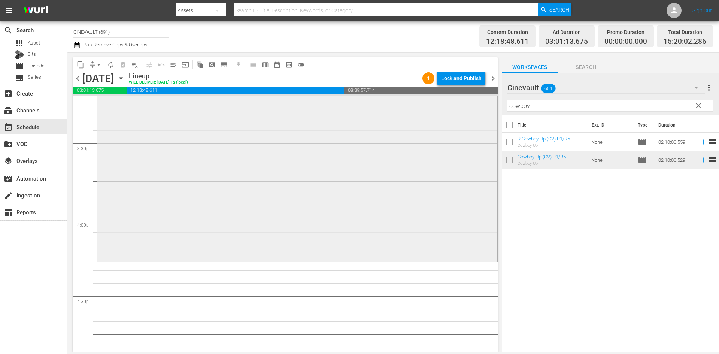
scroll to position [2365, 0]
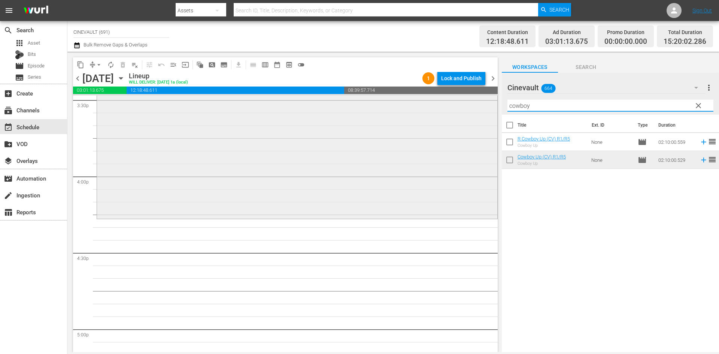
drag, startPoint x: 546, startPoint y: 110, endPoint x: 477, endPoint y: 102, distance: 69.8
click at [477, 102] on div "content_copy compress arrow_drop_down autorenew_outlined delete_forever_outline…" at bounding box center [393, 202] width 652 height 301
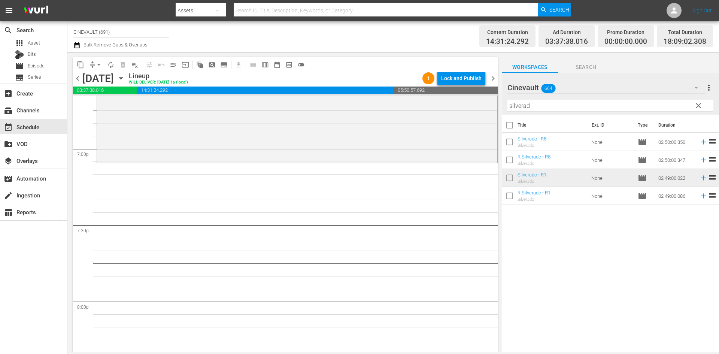
scroll to position [2852, 0]
drag, startPoint x: 553, startPoint y: 103, endPoint x: 327, endPoint y: 101, distance: 226.7
click at [327, 101] on div "content_copy compress arrow_drop_down autorenew_outlined delete_forever_outline…" at bounding box center [393, 202] width 652 height 301
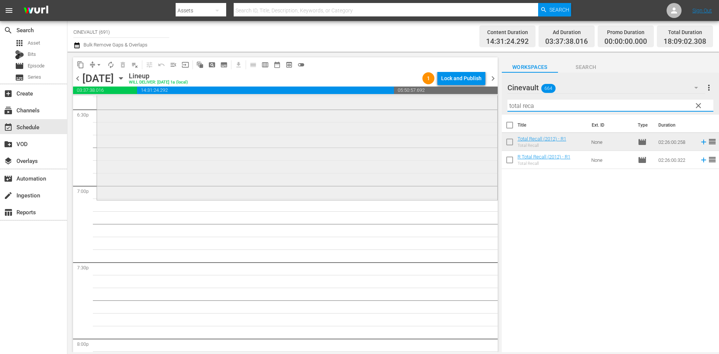
scroll to position [2815, 0]
click at [490, 110] on div "content_copy compress arrow_drop_down autorenew_outlined delete_forever_outline…" at bounding box center [393, 202] width 652 height 301
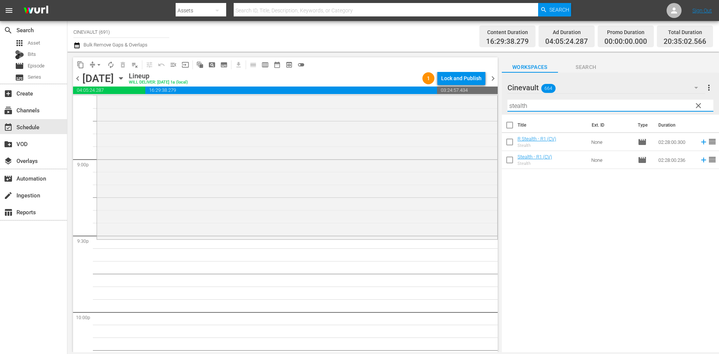
scroll to position [3190, 0]
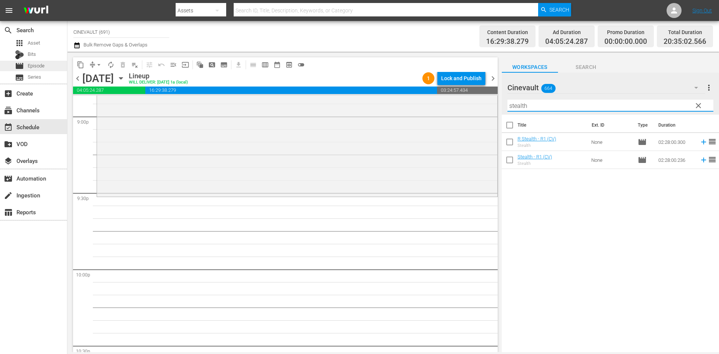
type input "stealth"
click at [55, 66] on div "movie Episode" at bounding box center [33, 66] width 67 height 10
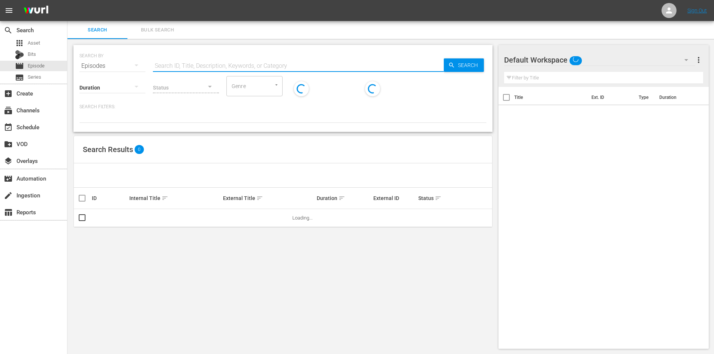
click at [255, 60] on input "text" at bounding box center [298, 66] width 291 height 18
type input "stealth"
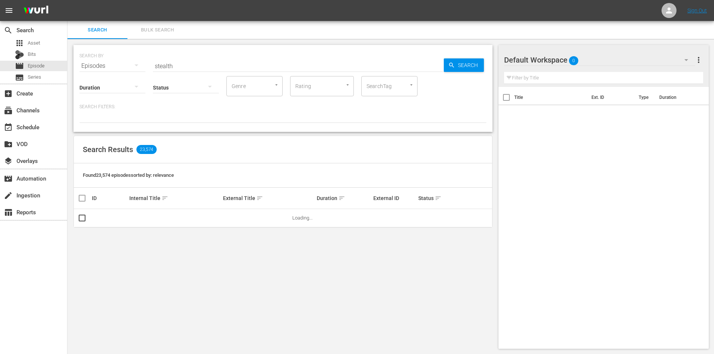
click at [588, 60] on div "Default Workspace 0" at bounding box center [599, 59] width 191 height 21
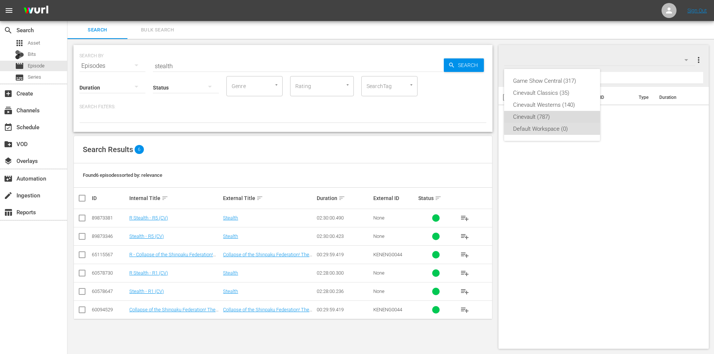
click at [547, 120] on div "Cinevault (787)" at bounding box center [552, 117] width 78 height 12
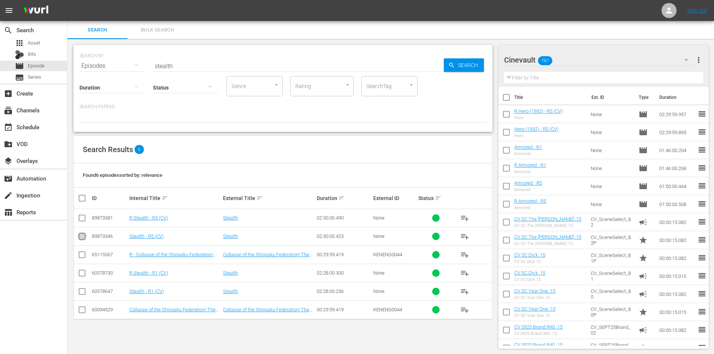
click at [83, 240] on input "checkbox" at bounding box center [82, 237] width 9 height 9
checkbox input "true"
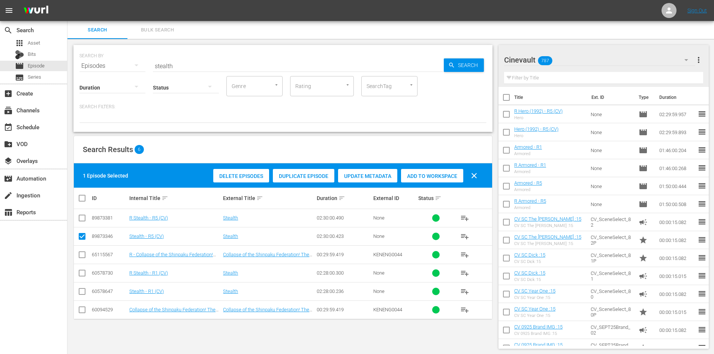
click at [82, 219] on input "checkbox" at bounding box center [82, 219] width 9 height 9
checkbox input "true"
click at [420, 180] on div "Add to Workspace" at bounding box center [432, 176] width 62 height 14
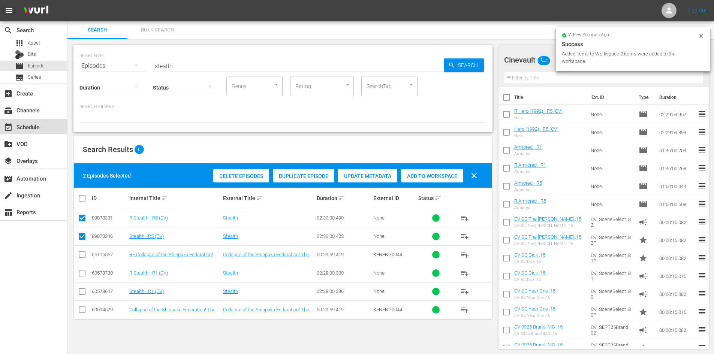
click at [20, 126] on div "event_available Schedule" at bounding box center [21, 126] width 42 height 7
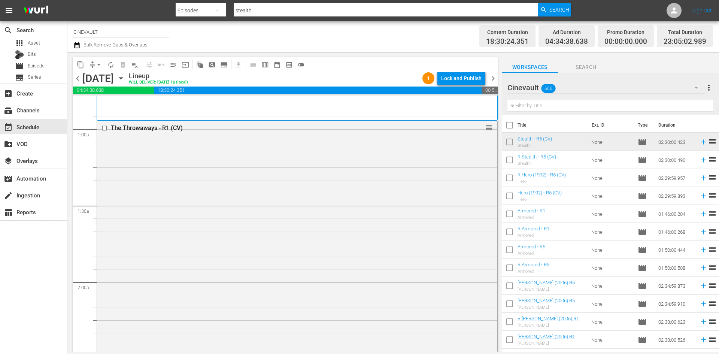
scroll to position [7, 0]
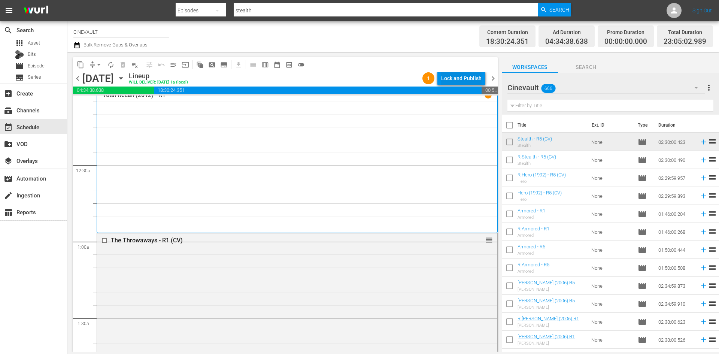
click at [453, 73] on div "Lock and Publish" at bounding box center [461, 78] width 40 height 13
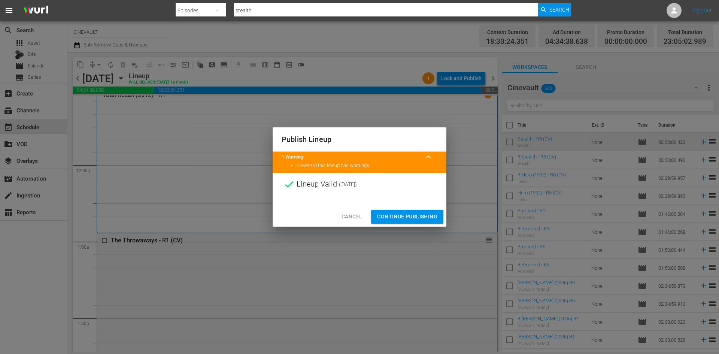
click at [436, 209] on div "Cancel Continue Publishing" at bounding box center [360, 217] width 174 height 20
click at [435, 216] on span "Continue Publishing" at bounding box center [407, 216] width 60 height 9
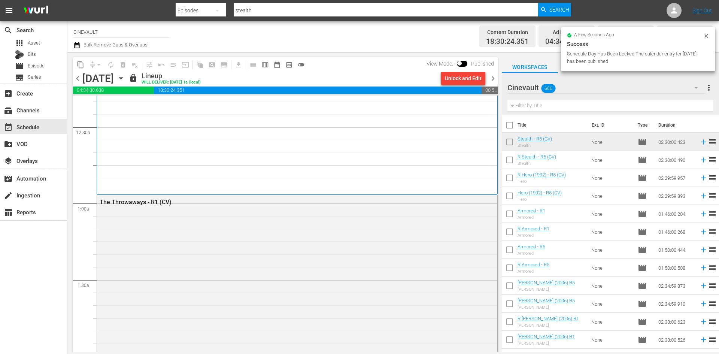
scroll to position [0, 0]
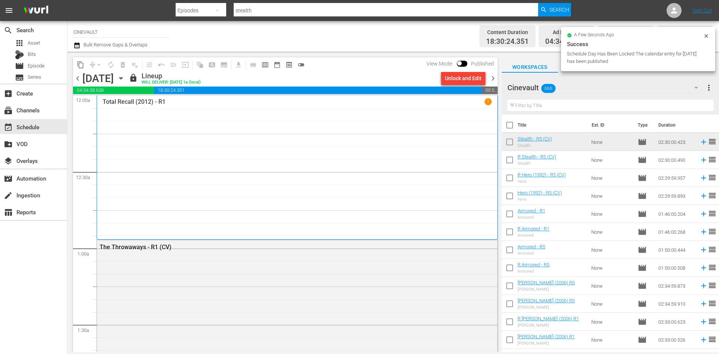
click at [78, 79] on span "chevron_left" at bounding box center [77, 78] width 9 height 9
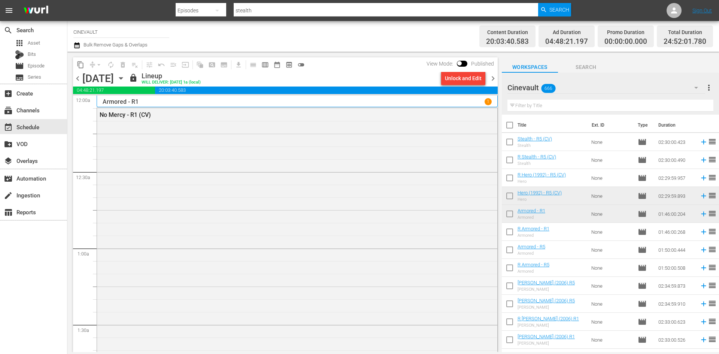
click at [78, 79] on span "chevron_left" at bounding box center [77, 78] width 9 height 9
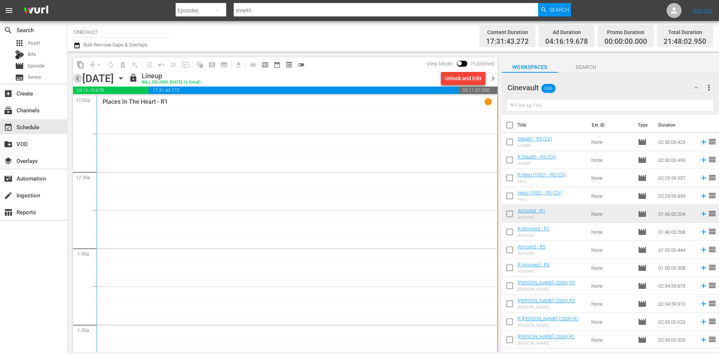
click at [78, 79] on span "chevron_left" at bounding box center [77, 78] width 9 height 9
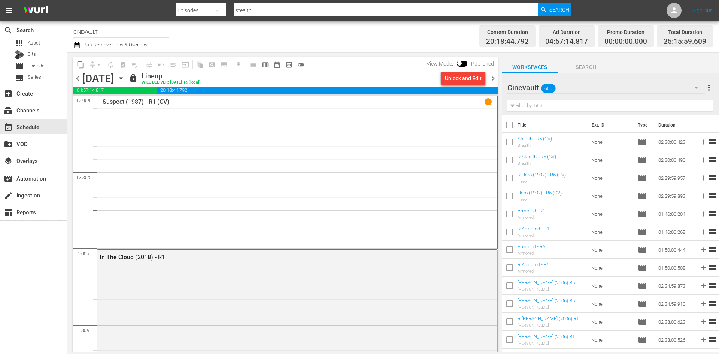
click at [78, 79] on span "chevron_left" at bounding box center [77, 78] width 9 height 9
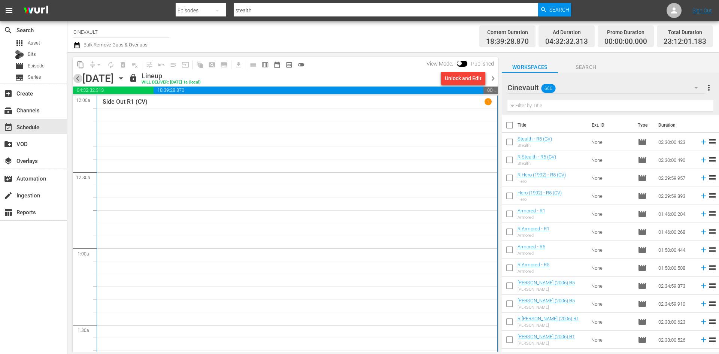
click at [78, 79] on span "chevron_left" at bounding box center [77, 78] width 9 height 9
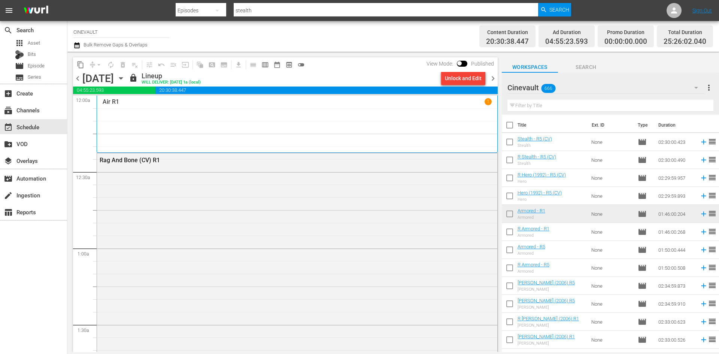
click at [78, 79] on span "chevron_left" at bounding box center [77, 78] width 9 height 9
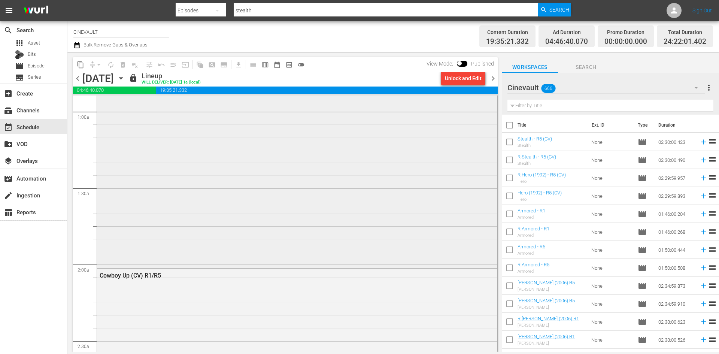
scroll to position [150, 0]
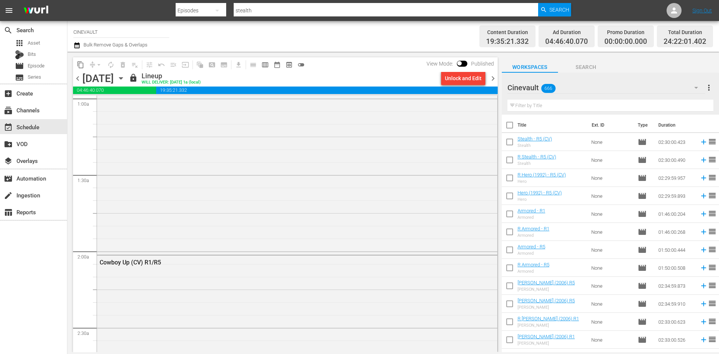
click at [127, 79] on div "[DATE] [DATE]" at bounding box center [104, 78] width 45 height 12
click at [125, 79] on icon "button" at bounding box center [121, 78] width 8 height 8
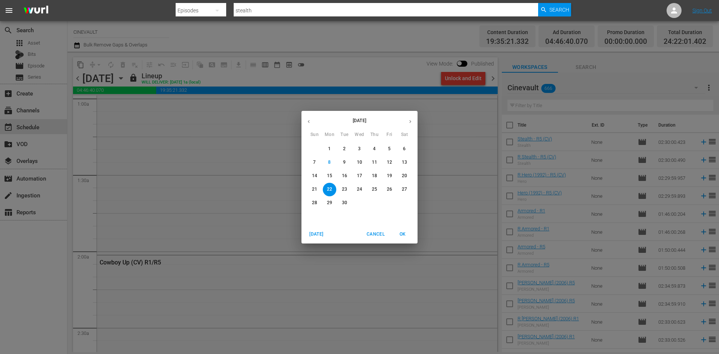
click at [314, 205] on p "28" at bounding box center [314, 203] width 5 height 6
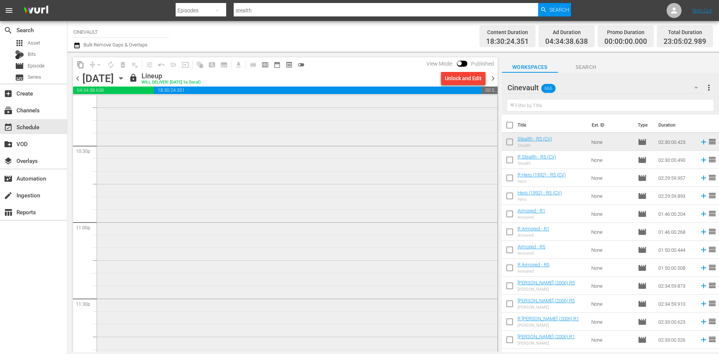
scroll to position [3417, 0]
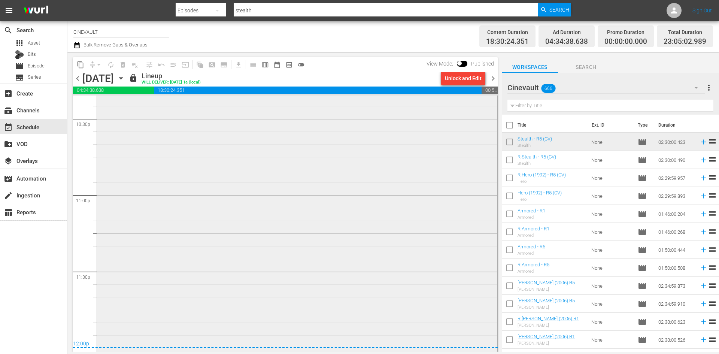
click at [421, 257] on div "Stealth - R5 (CV) 1" at bounding box center [297, 160] width 401 height 380
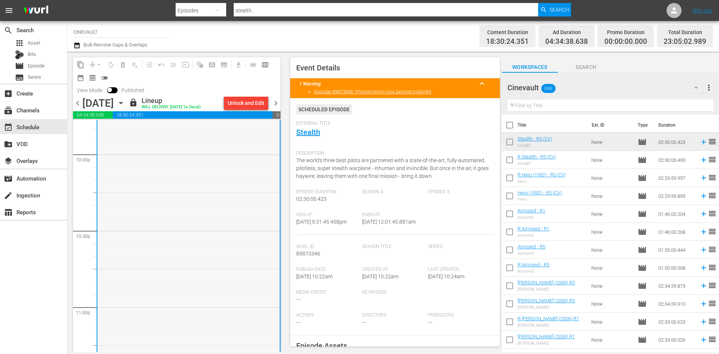
scroll to position [3217, 0]
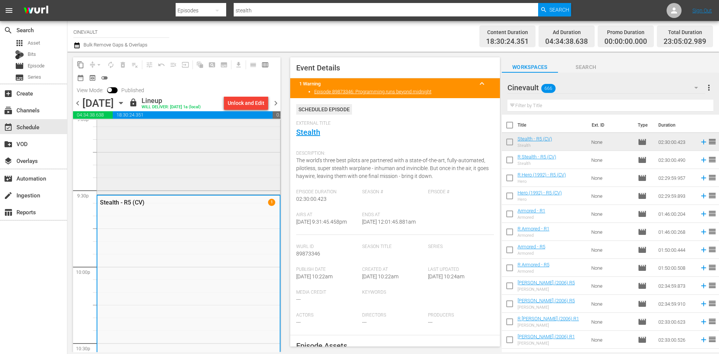
click at [172, 163] on div "Total Recall (2012) - R1" at bounding box center [188, 9] width 183 height 370
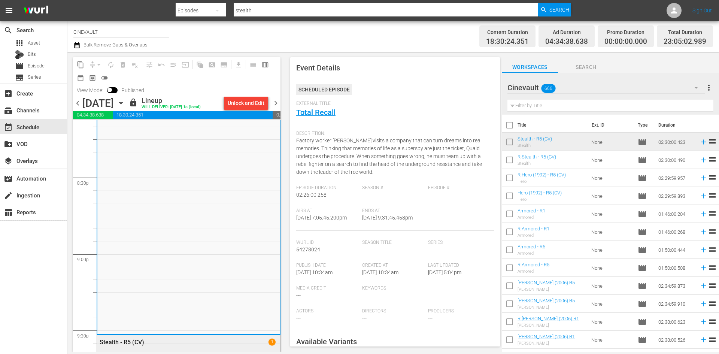
scroll to position [3067, 0]
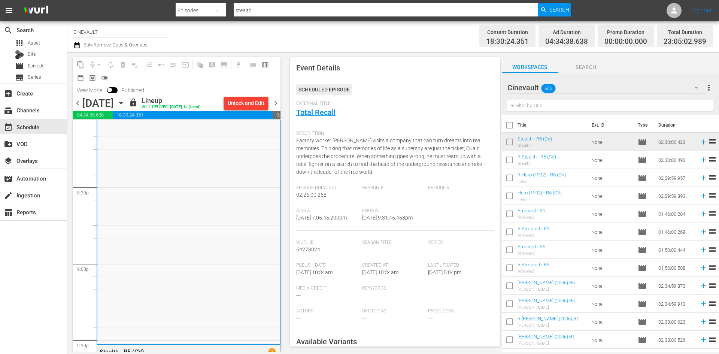
click at [78, 102] on span "chevron_left" at bounding box center [77, 103] width 9 height 9
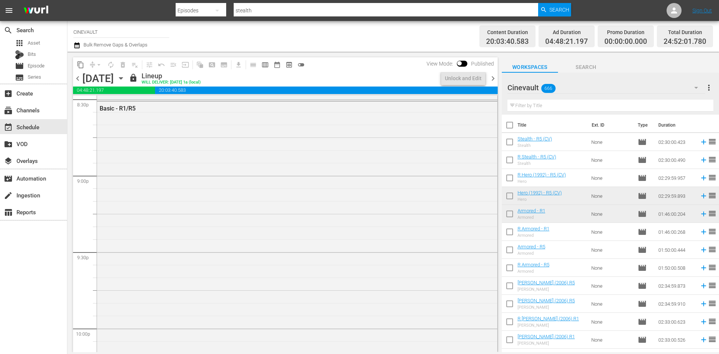
scroll to position [3041, 0]
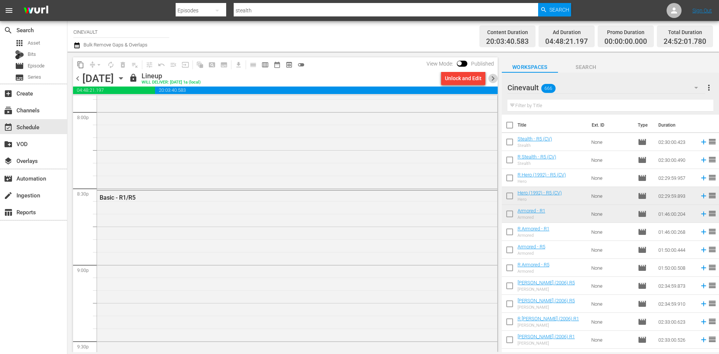
click at [490, 81] on span "chevron_right" at bounding box center [493, 78] width 9 height 9
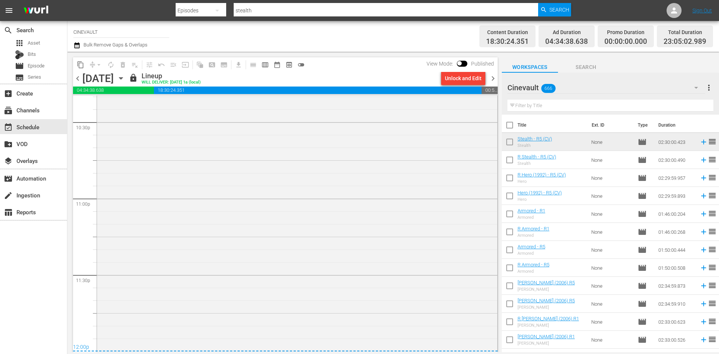
scroll to position [3417, 0]
